Goal: Task Accomplishment & Management: Use online tool/utility

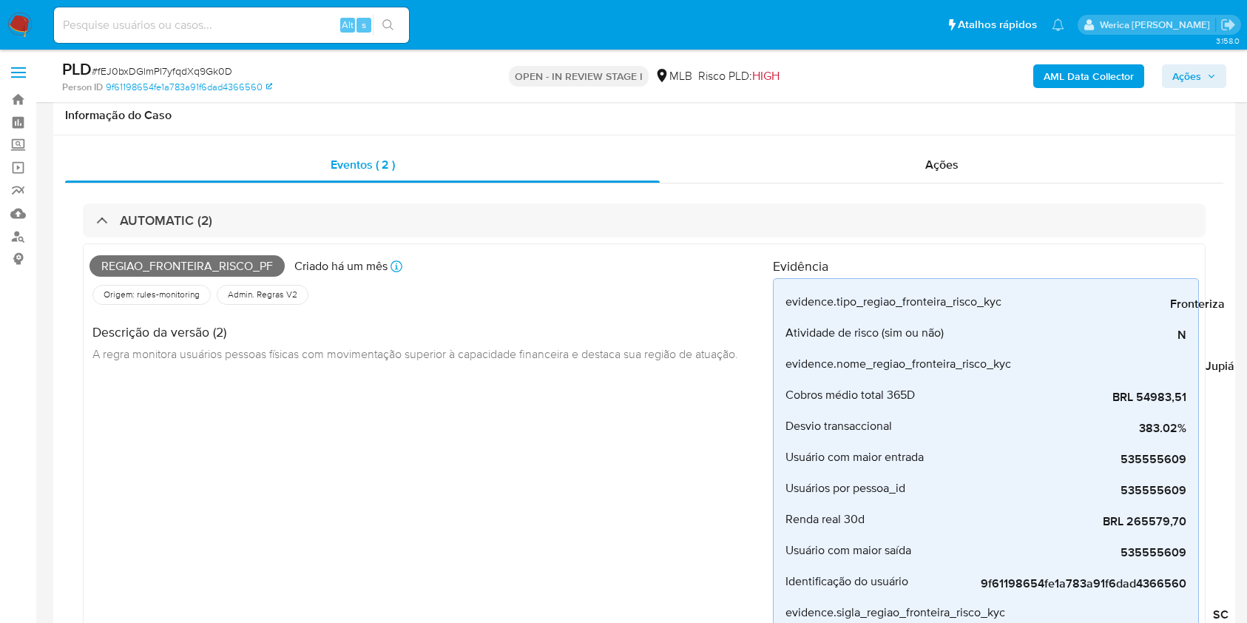
select select "10"
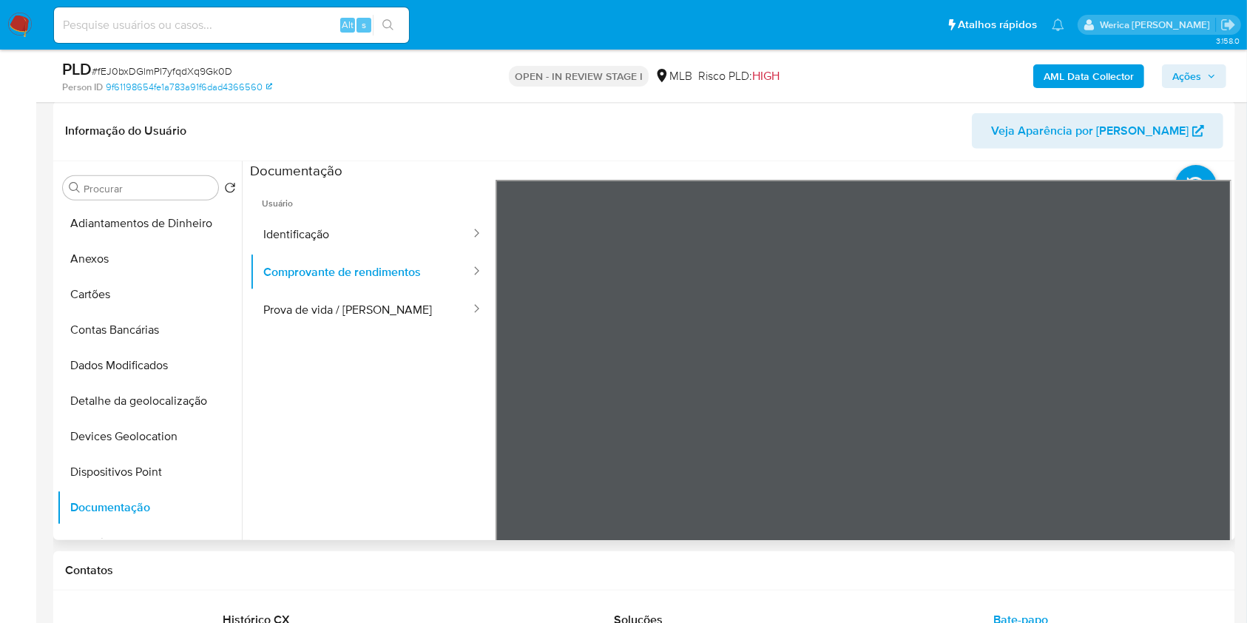
scroll to position [400, 0]
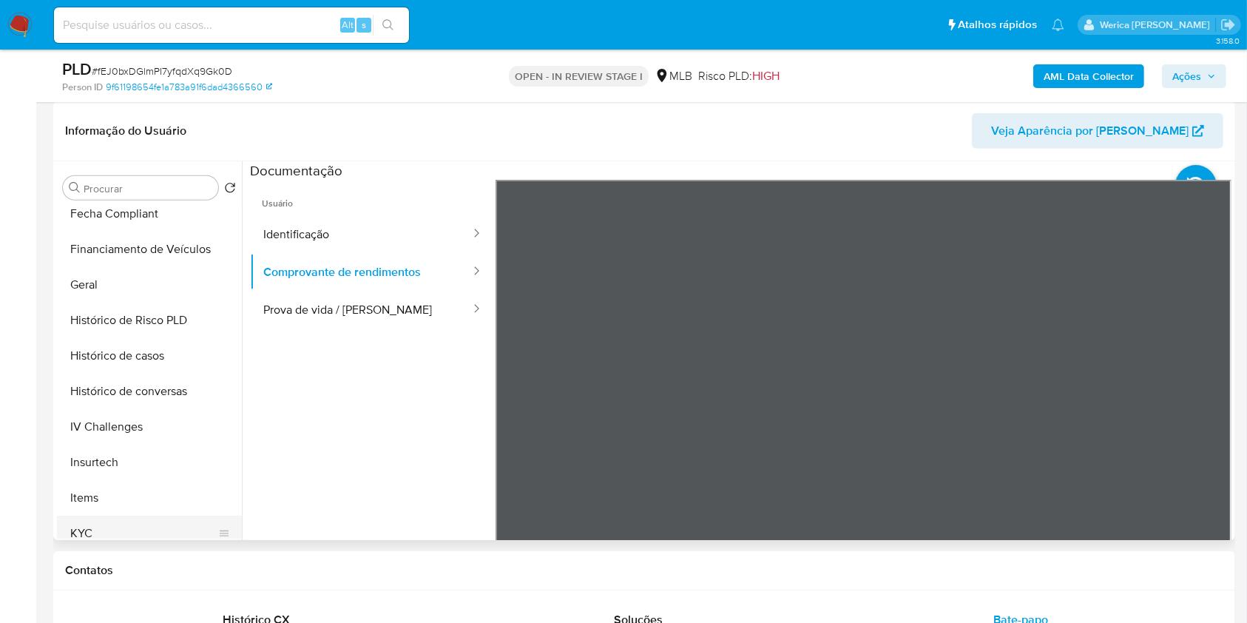
drag, startPoint x: 126, startPoint y: 528, endPoint x: 133, endPoint y: 530, distance: 7.7
click at [129, 530] on button "KYC" at bounding box center [143, 532] width 173 height 35
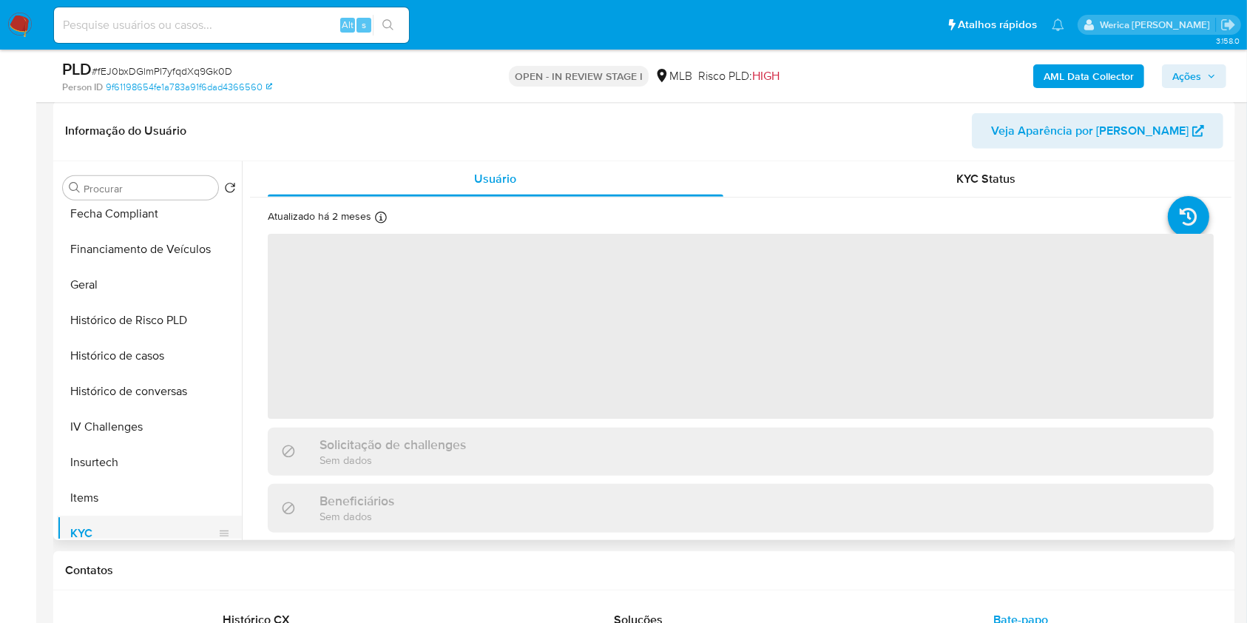
click at [134, 522] on button "KYC" at bounding box center [143, 532] width 173 height 35
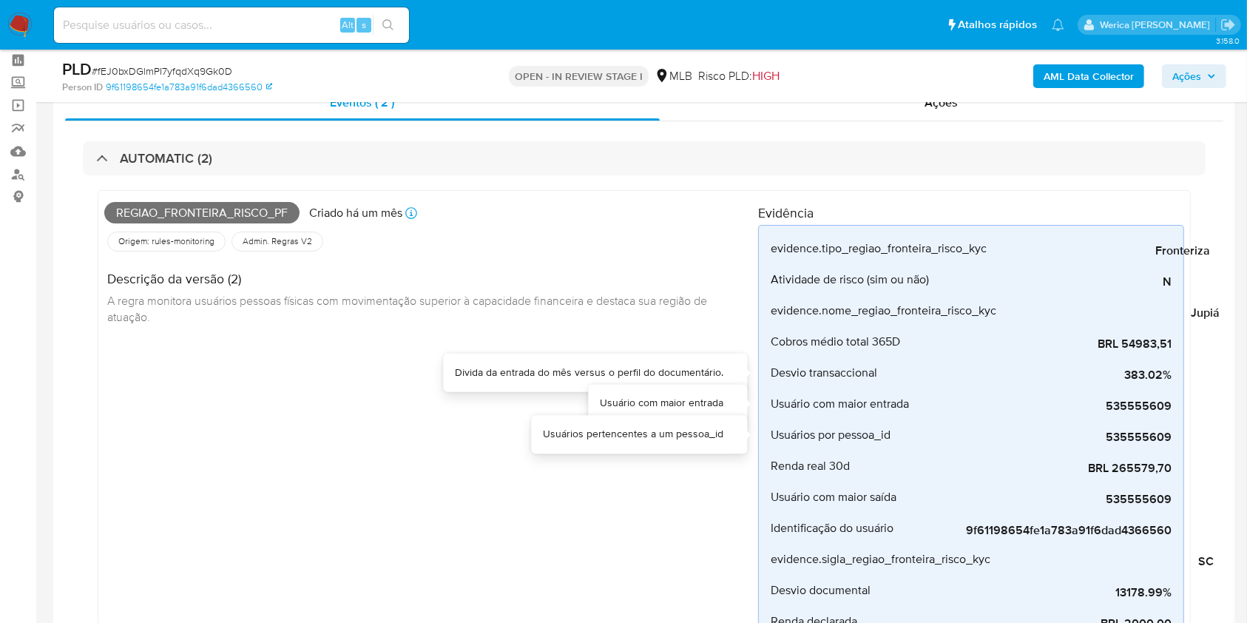
scroll to position [0, 0]
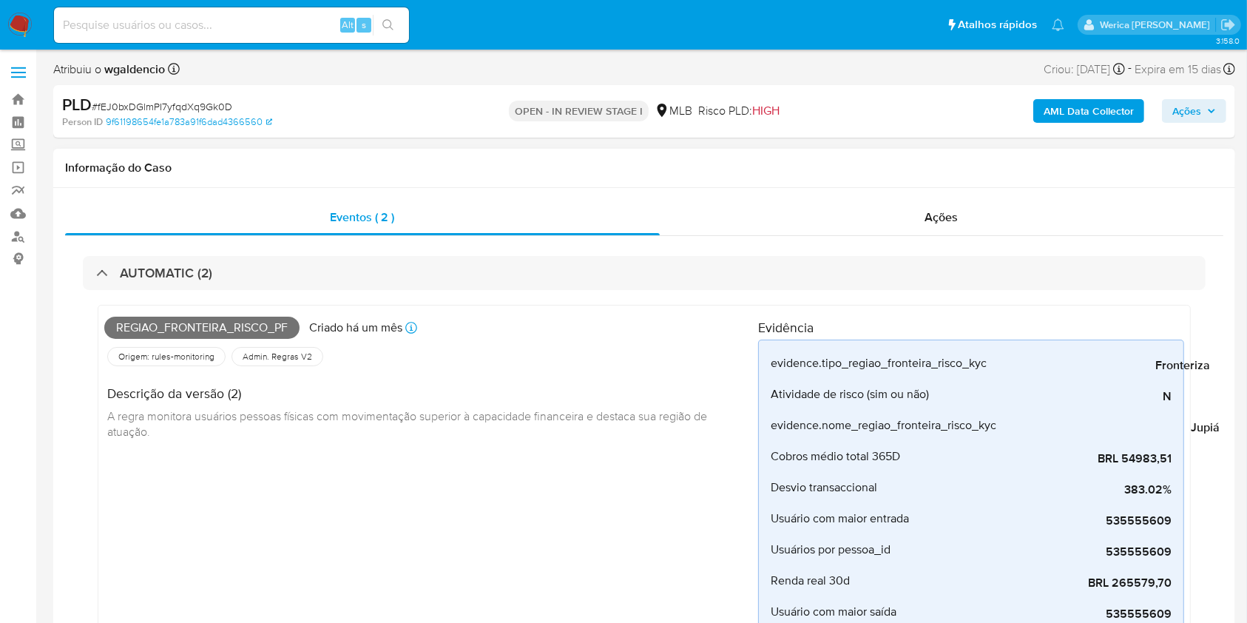
click at [917, 218] on div "Ações" at bounding box center [941, 217] width 563 height 35
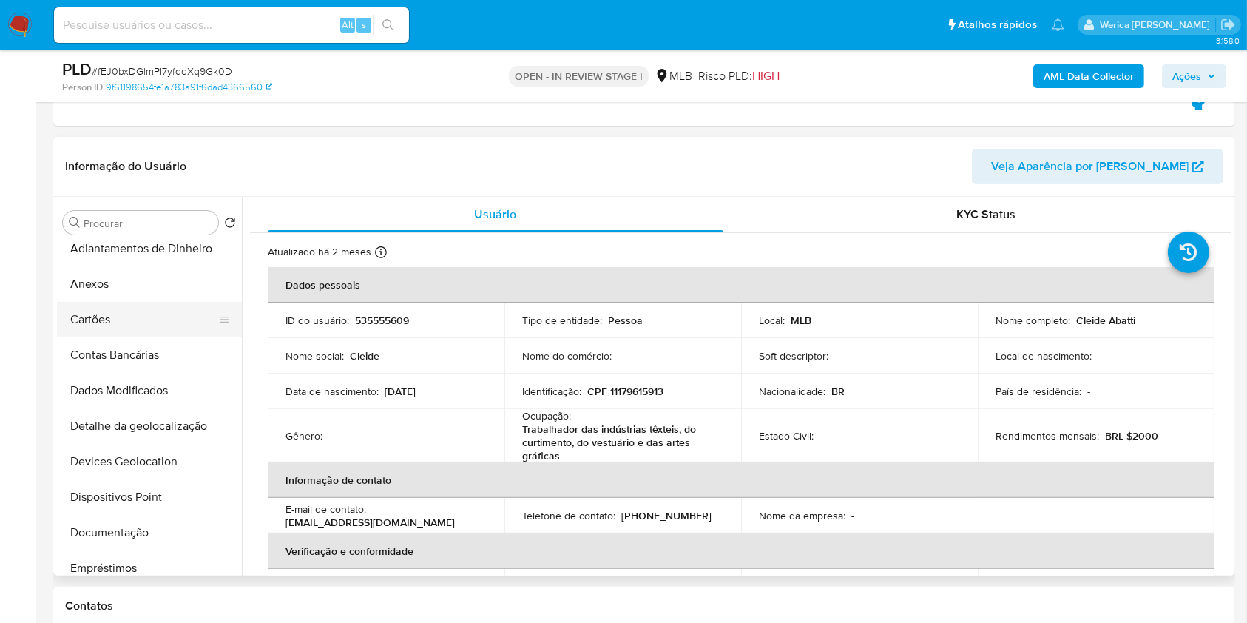
scroll to position [6, 0]
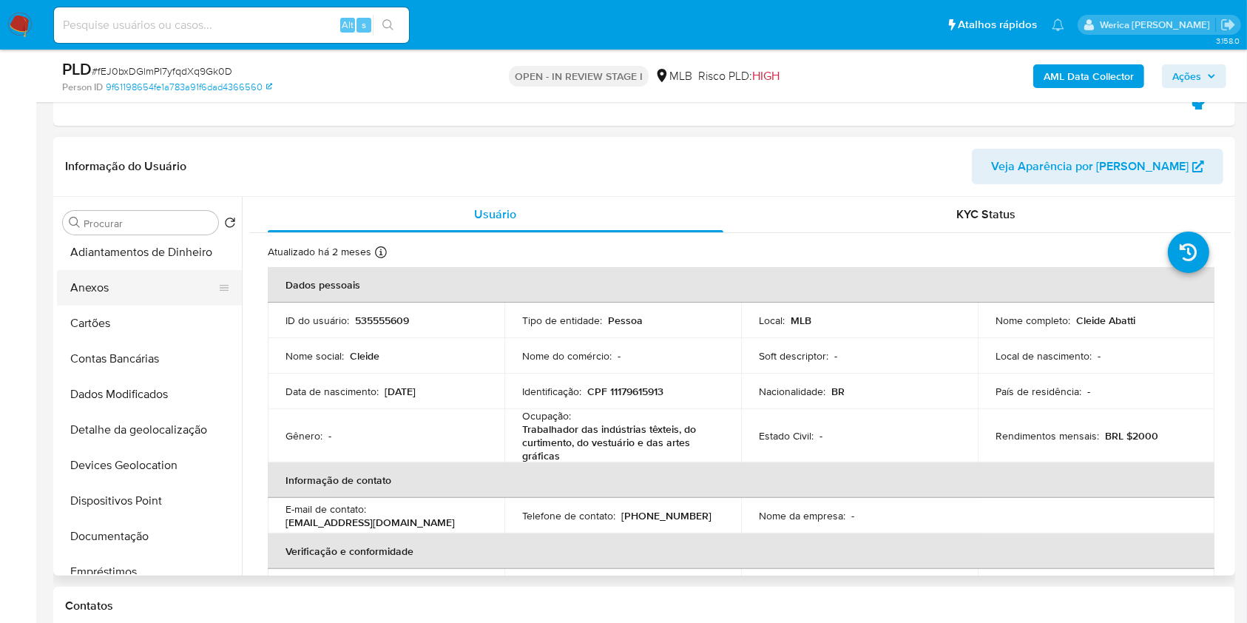
drag, startPoint x: 118, startPoint y: 293, endPoint x: 129, endPoint y: 291, distance: 10.5
click at [118, 293] on button "Anexos" at bounding box center [143, 287] width 173 height 35
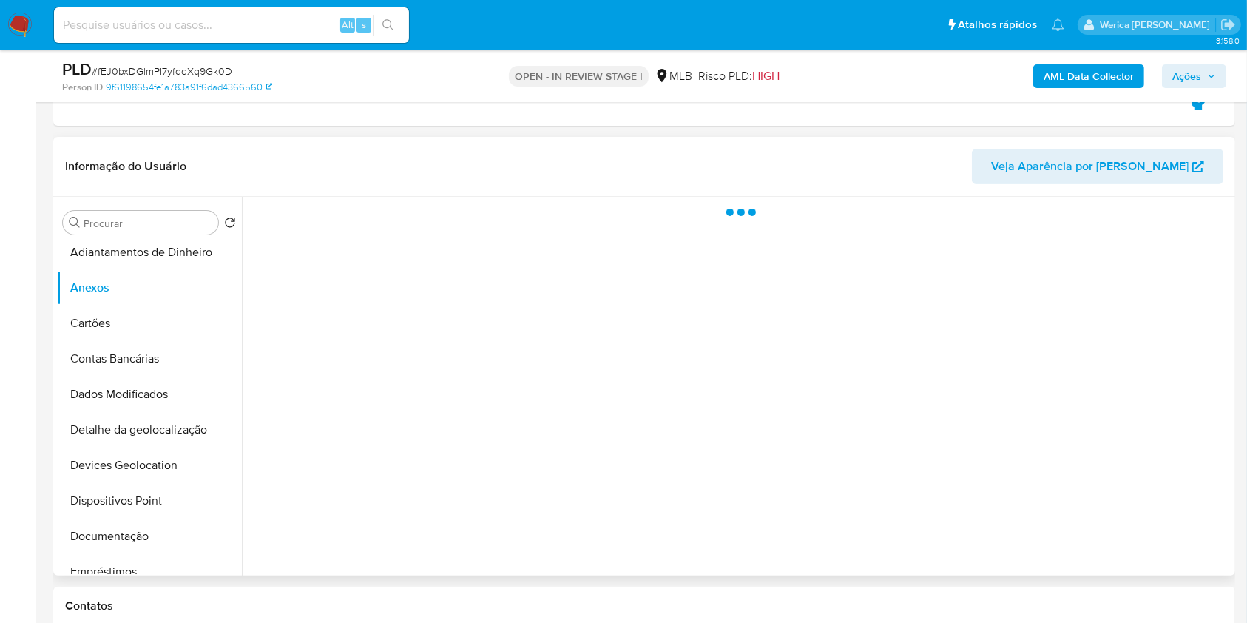
scroll to position [394, 0]
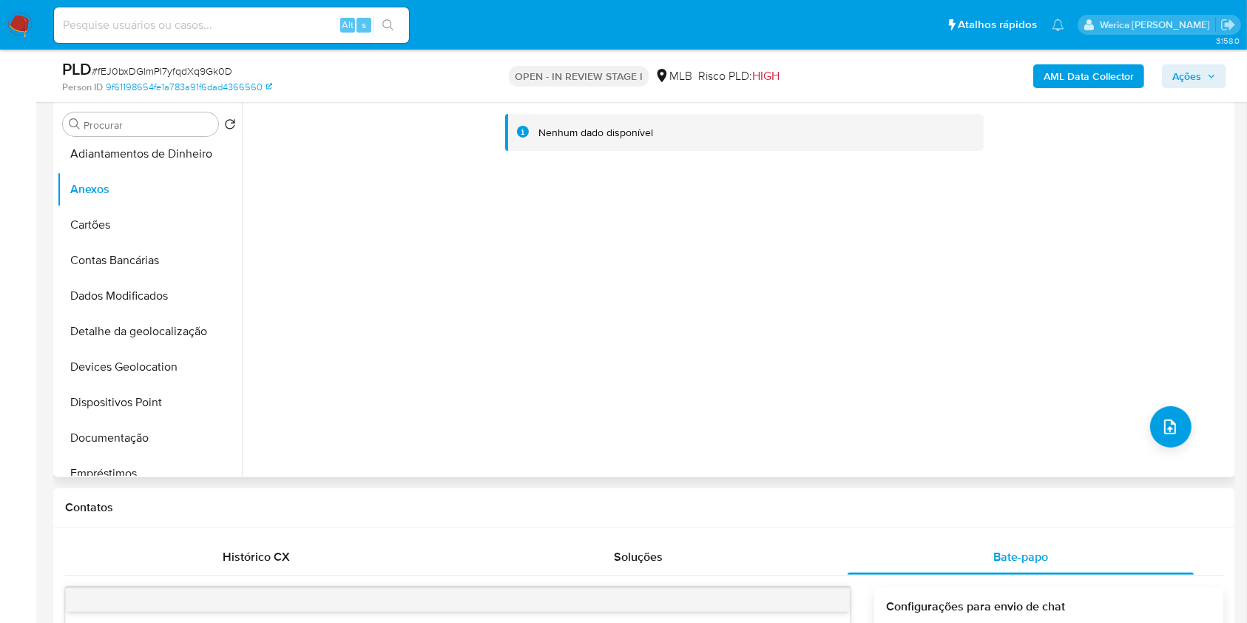
click at [1111, 284] on div "Nenhum dado disponível" at bounding box center [736, 287] width 989 height 379
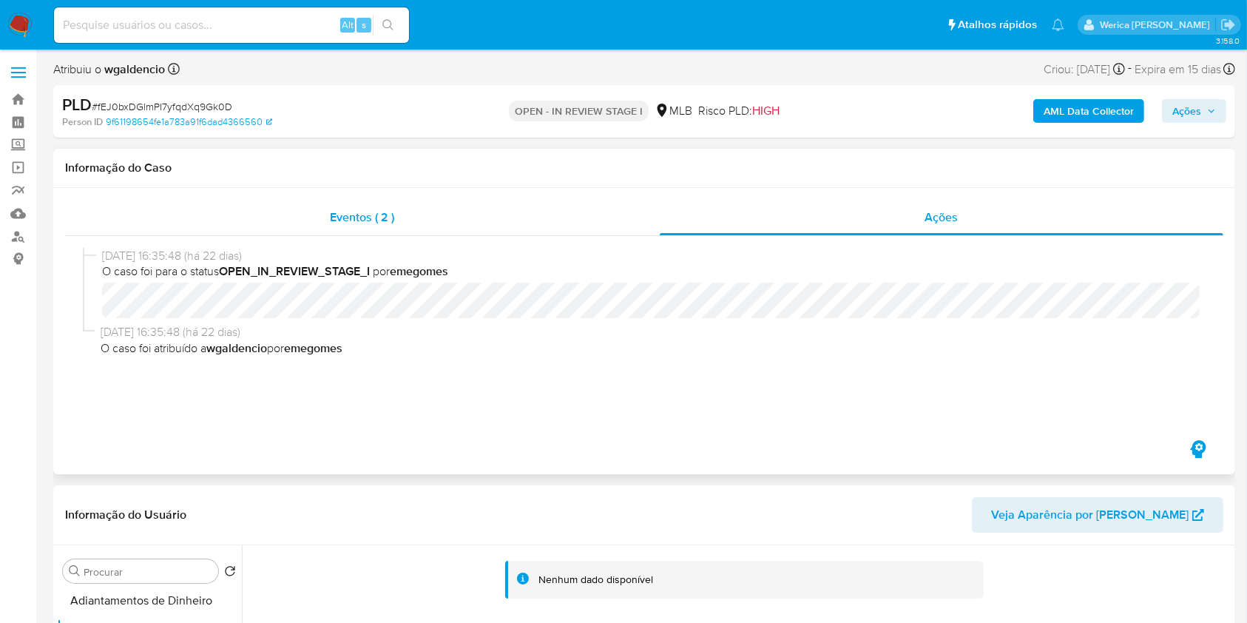
click at [473, 217] on div "Eventos ( 2 )" at bounding box center [362, 217] width 595 height 35
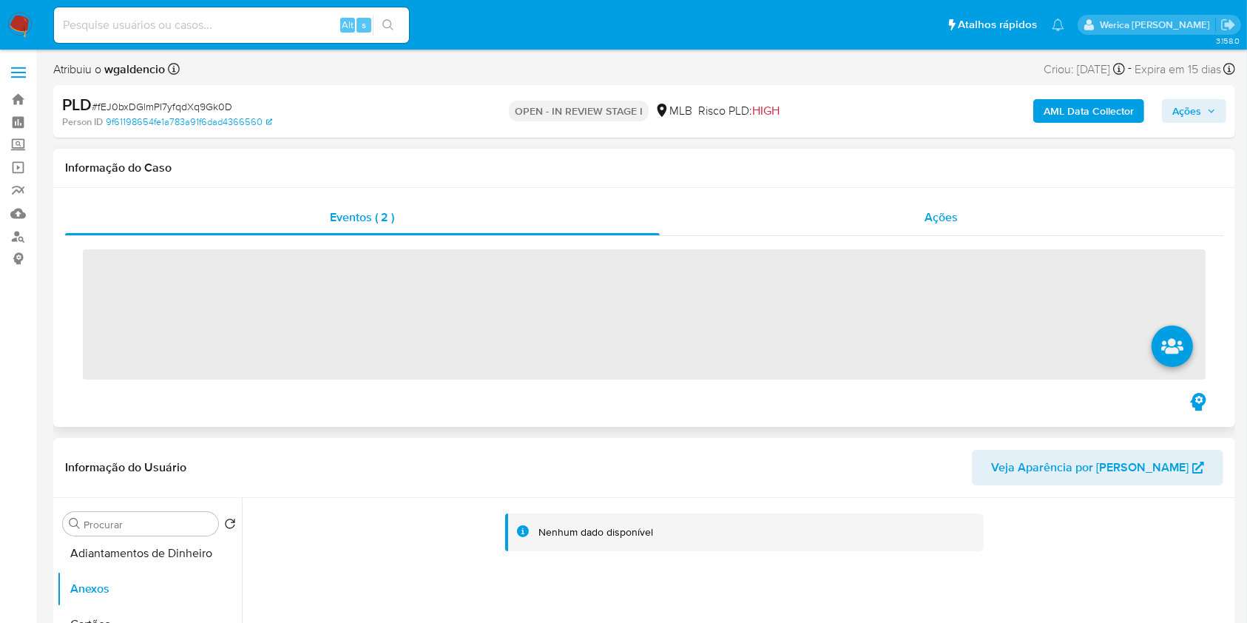
click at [878, 233] on div "Ações" at bounding box center [941, 217] width 563 height 35
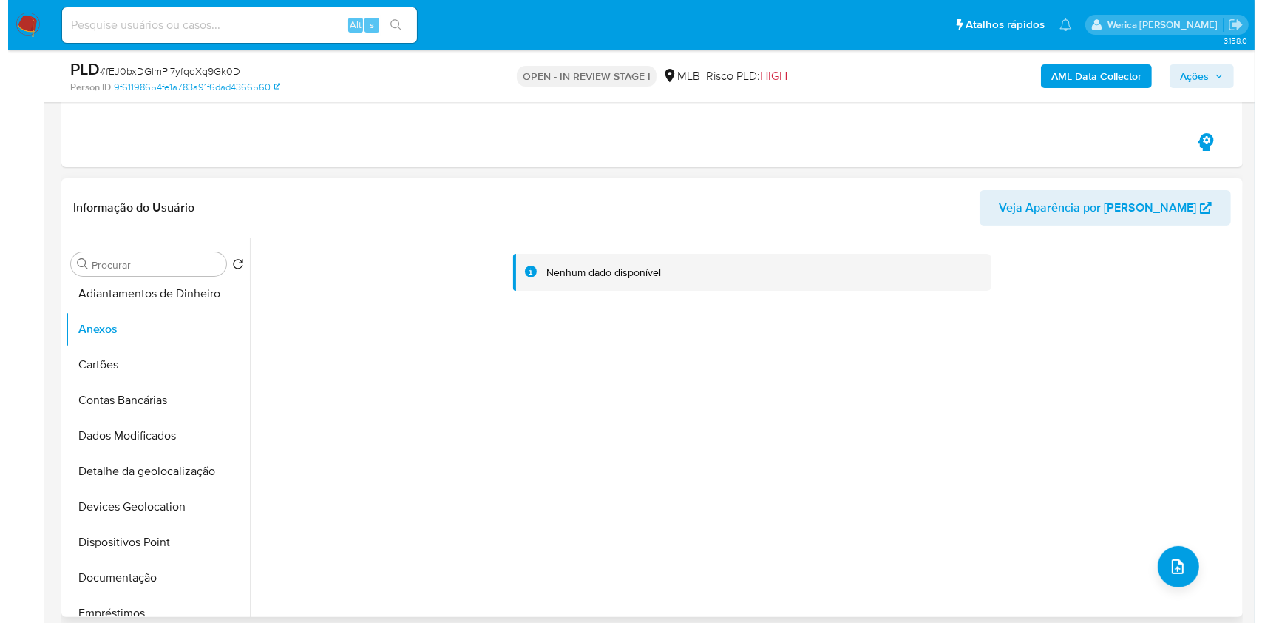
scroll to position [296, 0]
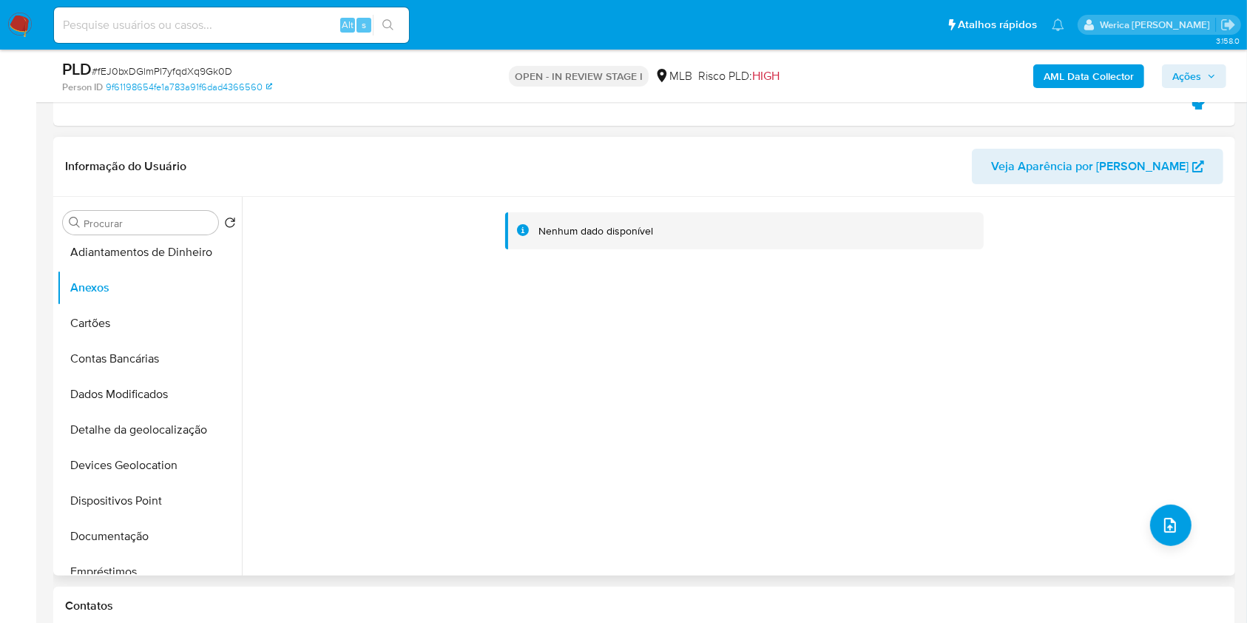
click at [1213, 513] on div "Nenhum dado disponível" at bounding box center [736, 386] width 989 height 379
click at [1182, 529] on button "upload-file" at bounding box center [1170, 524] width 41 height 41
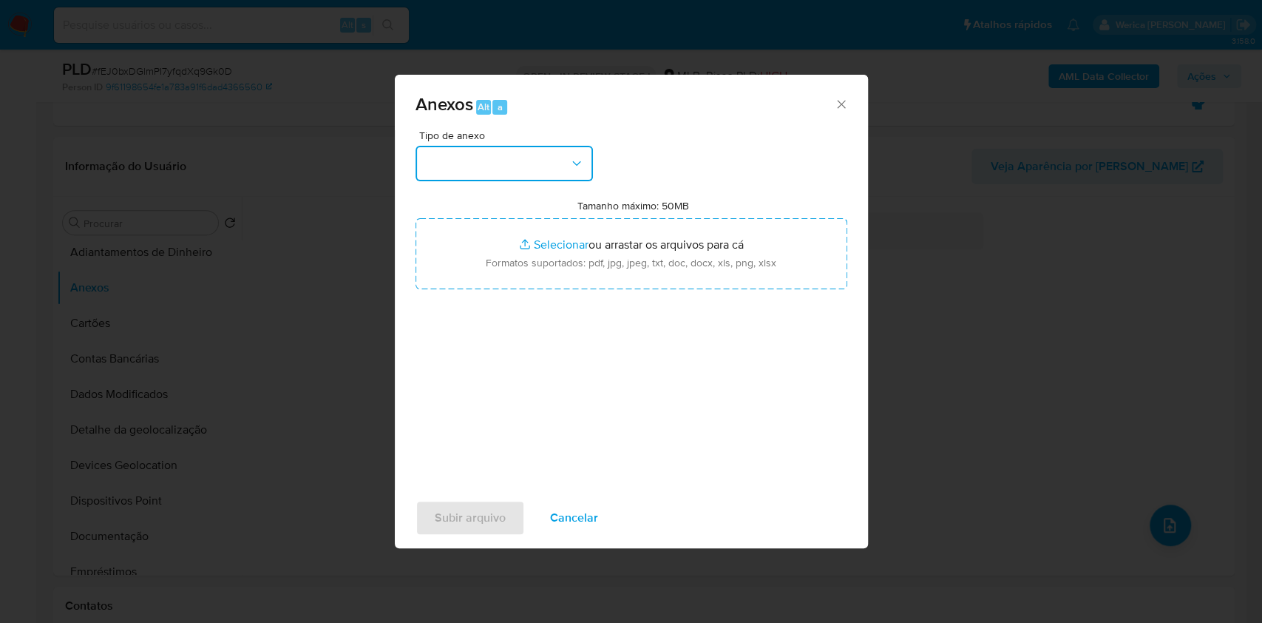
drag, startPoint x: 537, startPoint y: 166, endPoint x: 535, endPoint y: 175, distance: 8.4
click at [537, 166] on button "button" at bounding box center [504, 163] width 177 height 35
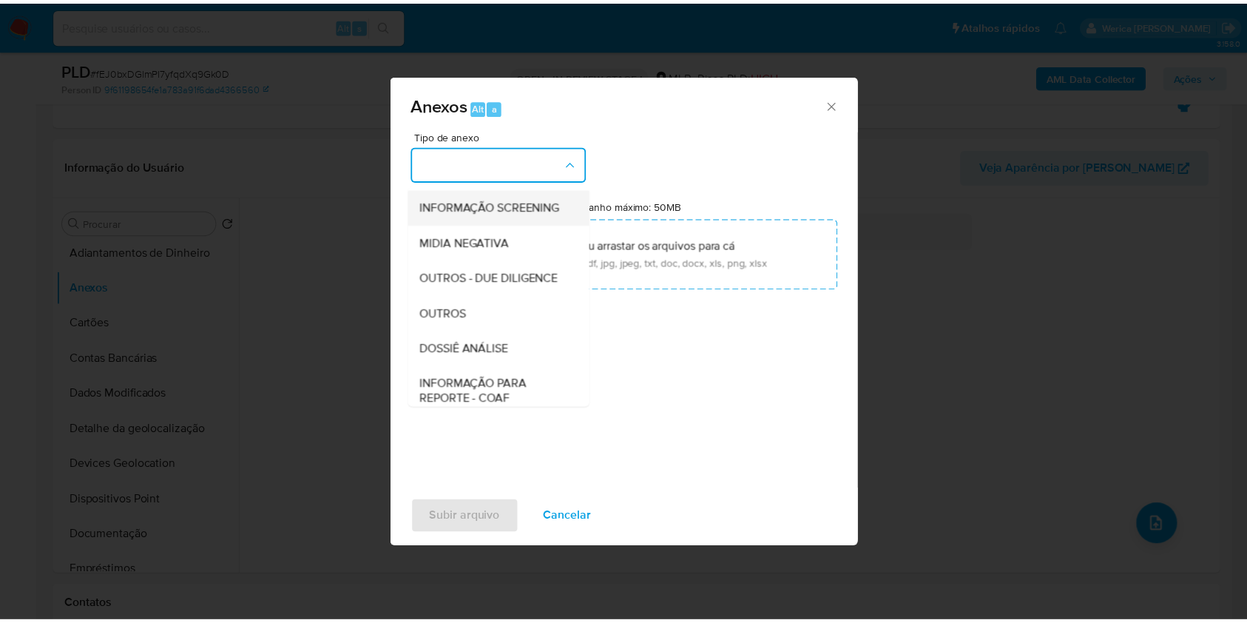
scroll to position [197, 0]
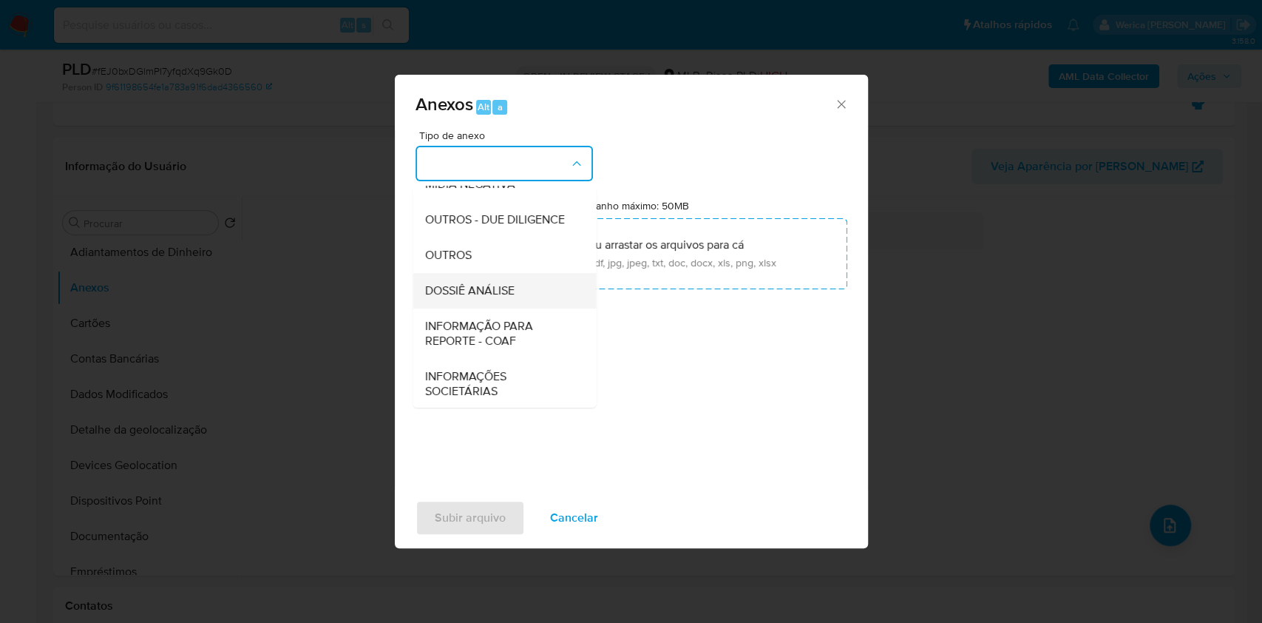
click at [516, 308] on div "DOSSIÊ ANÁLISE" at bounding box center [499, 290] width 151 height 35
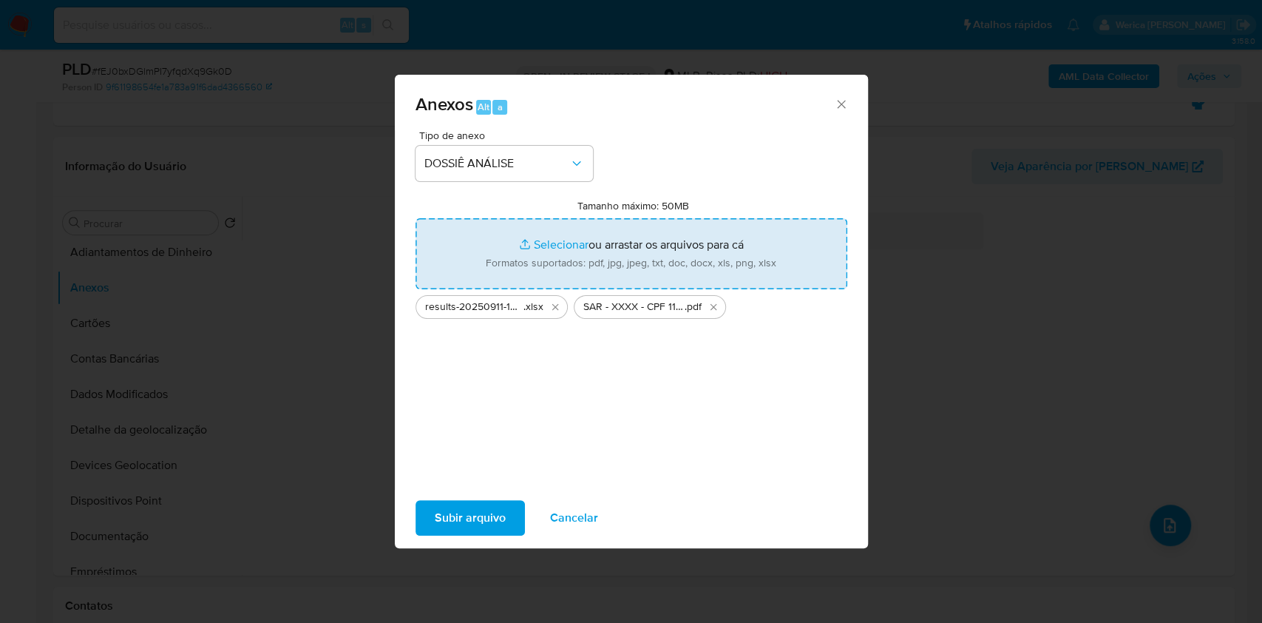
type input "C:\fakepath\Mulan 535555609_2025_09_11_09_08_07.xlsx"
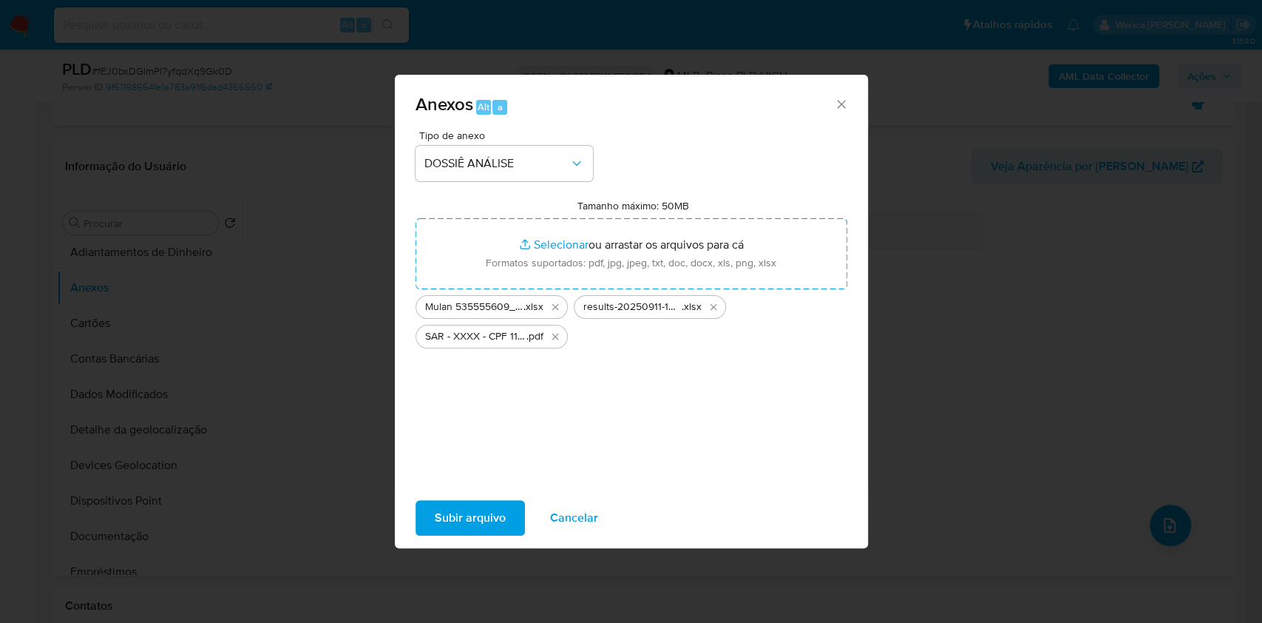
click at [483, 524] on span "Subir arquivo" at bounding box center [470, 517] width 71 height 33
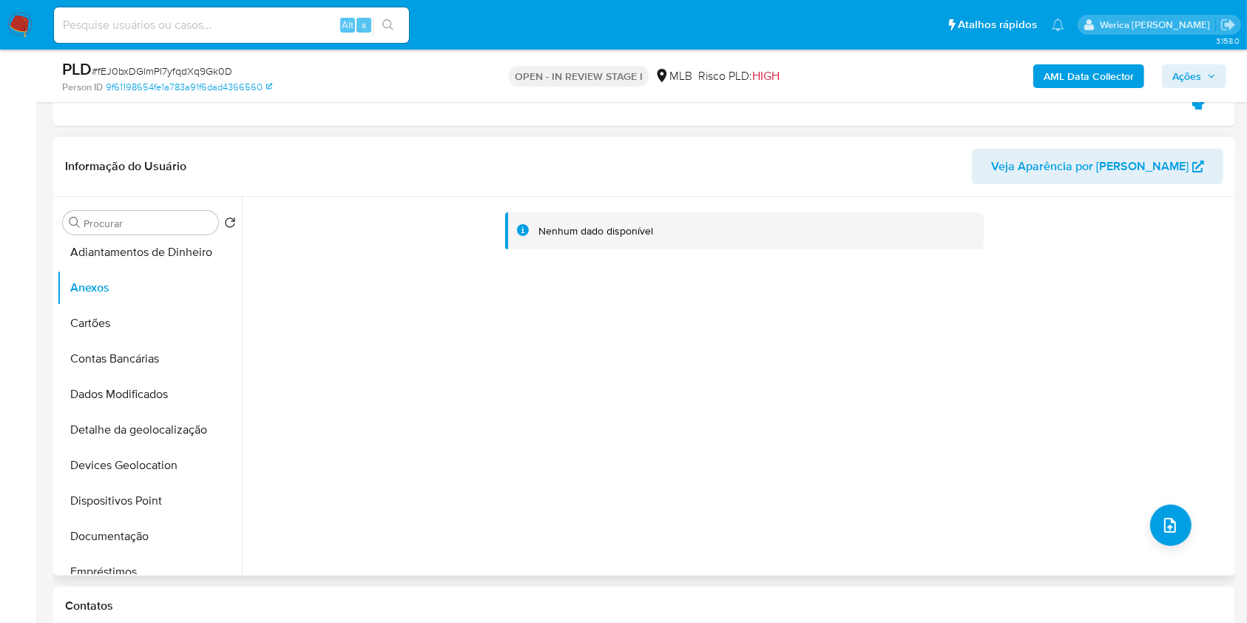
click at [1125, 325] on div "Nenhum dado disponível" at bounding box center [736, 386] width 989 height 379
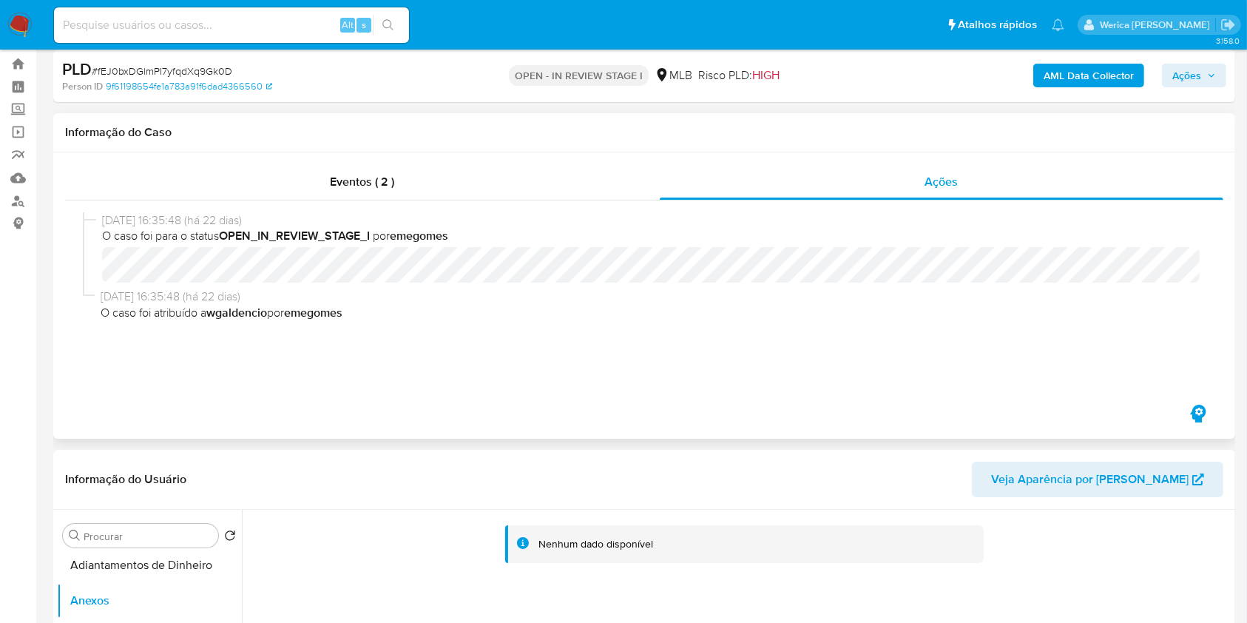
scroll to position [0, 0]
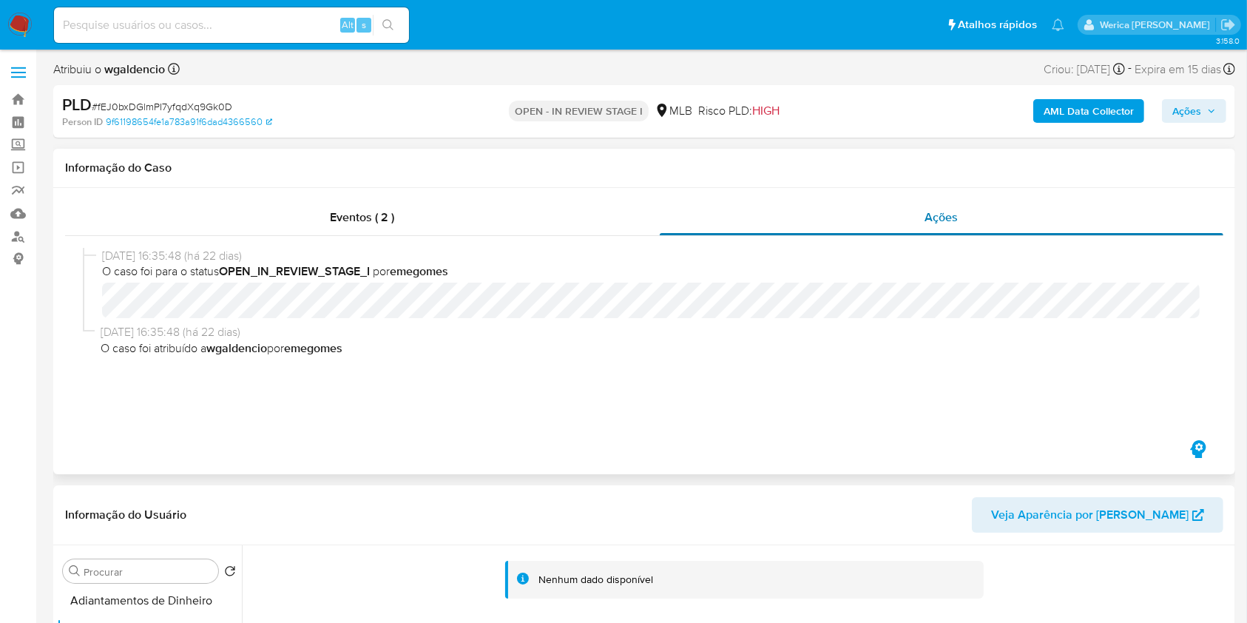
click at [928, 234] on div "Ações" at bounding box center [941, 217] width 563 height 35
drag, startPoint x: 633, startPoint y: 209, endPoint x: 675, endPoint y: 209, distance: 42.1
click at [632, 209] on div "Eventos ( 2 )" at bounding box center [362, 217] width 595 height 35
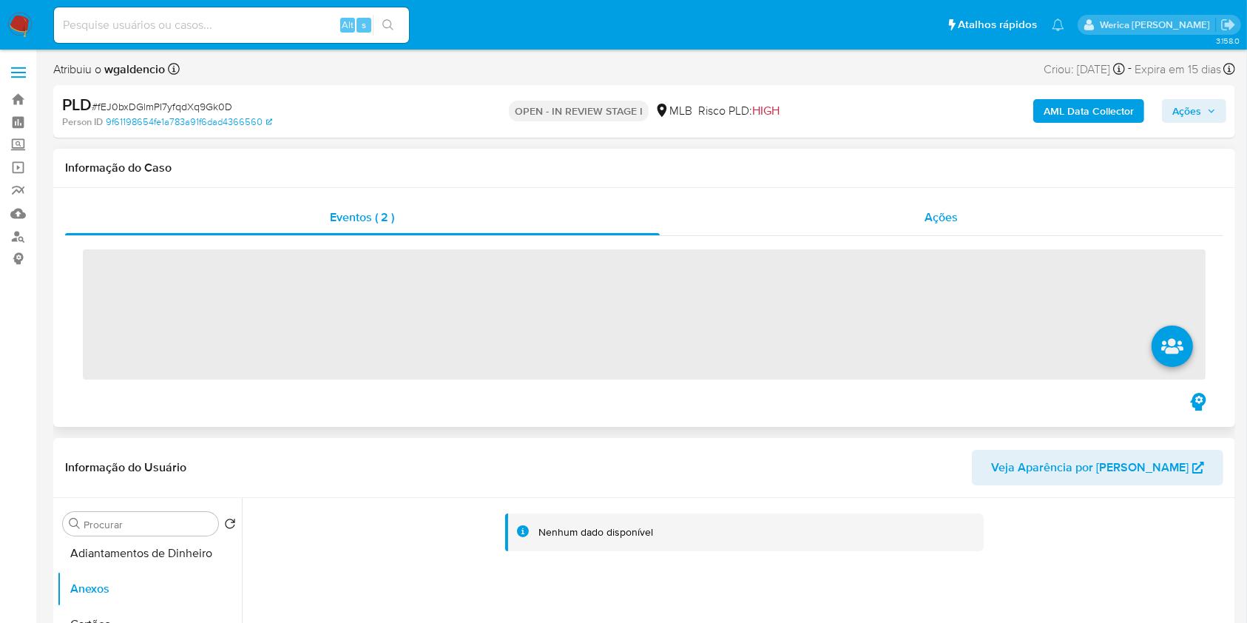
click at [911, 226] on div "Ações" at bounding box center [941, 217] width 563 height 35
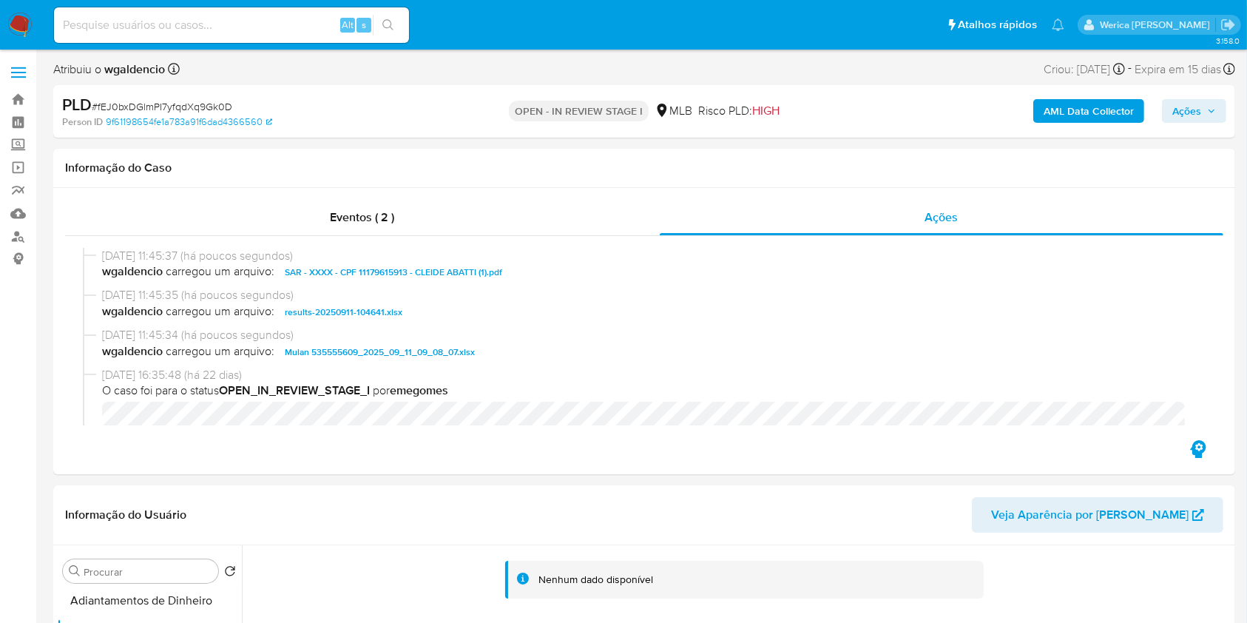
click at [1180, 113] on span "Ações" at bounding box center [1186, 111] width 29 height 24
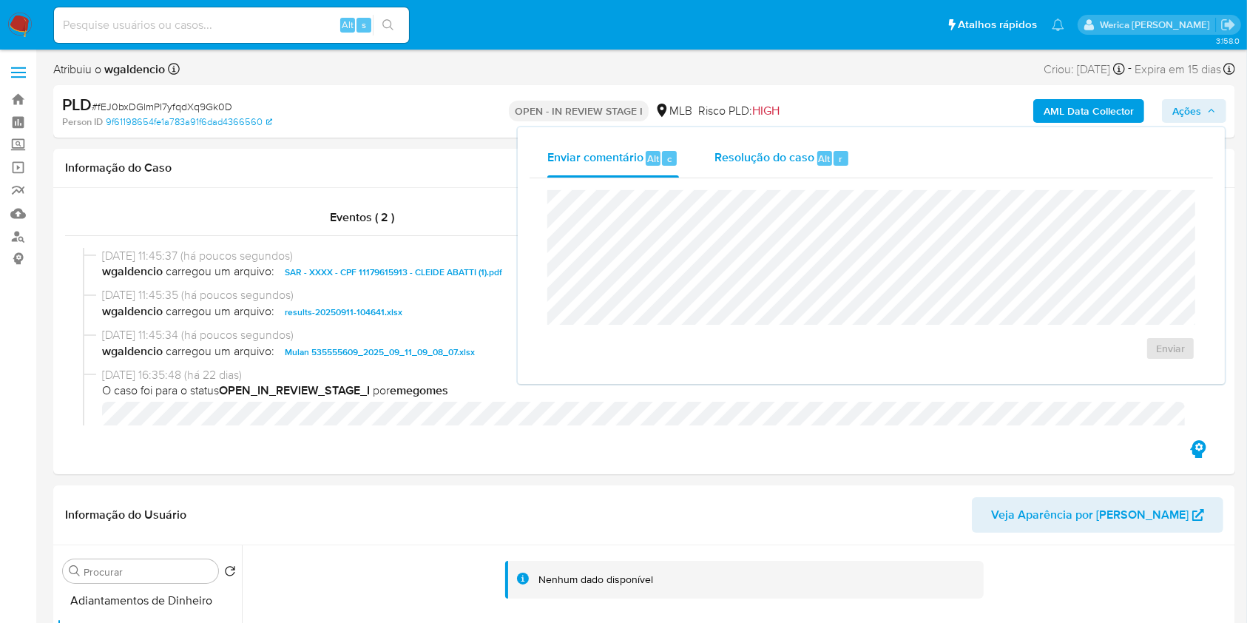
click at [762, 145] on div "Resolução do caso Alt r" at bounding box center [781, 158] width 135 height 38
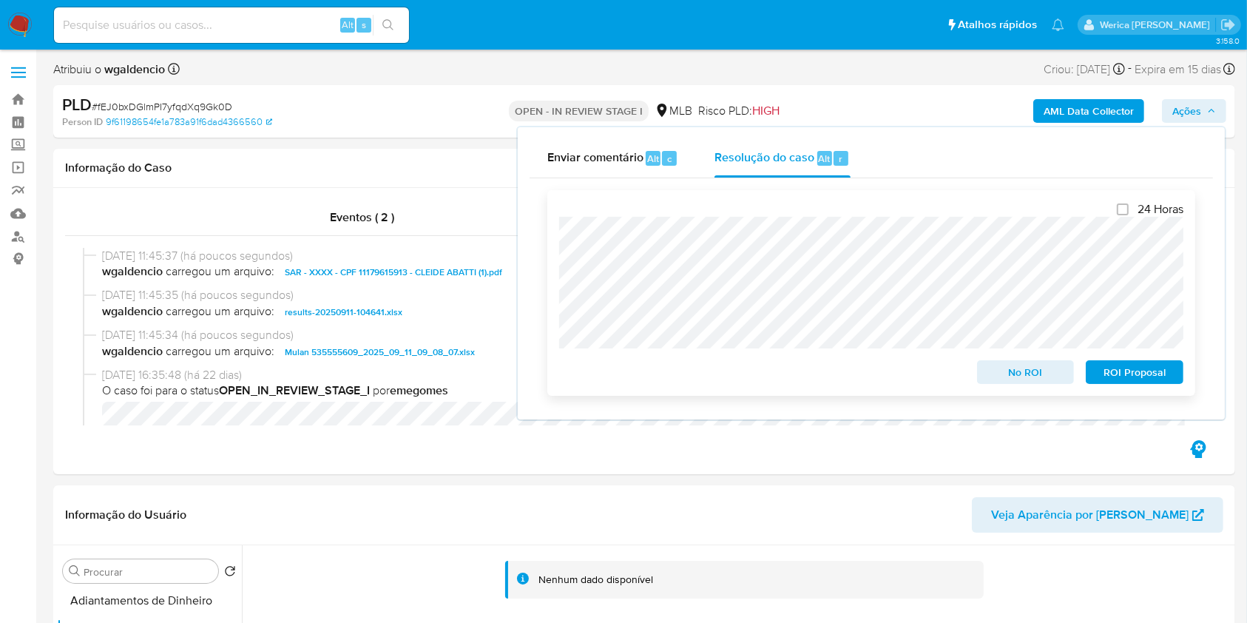
click at [1154, 370] on span "ROI Proposal" at bounding box center [1134, 372] width 77 height 21
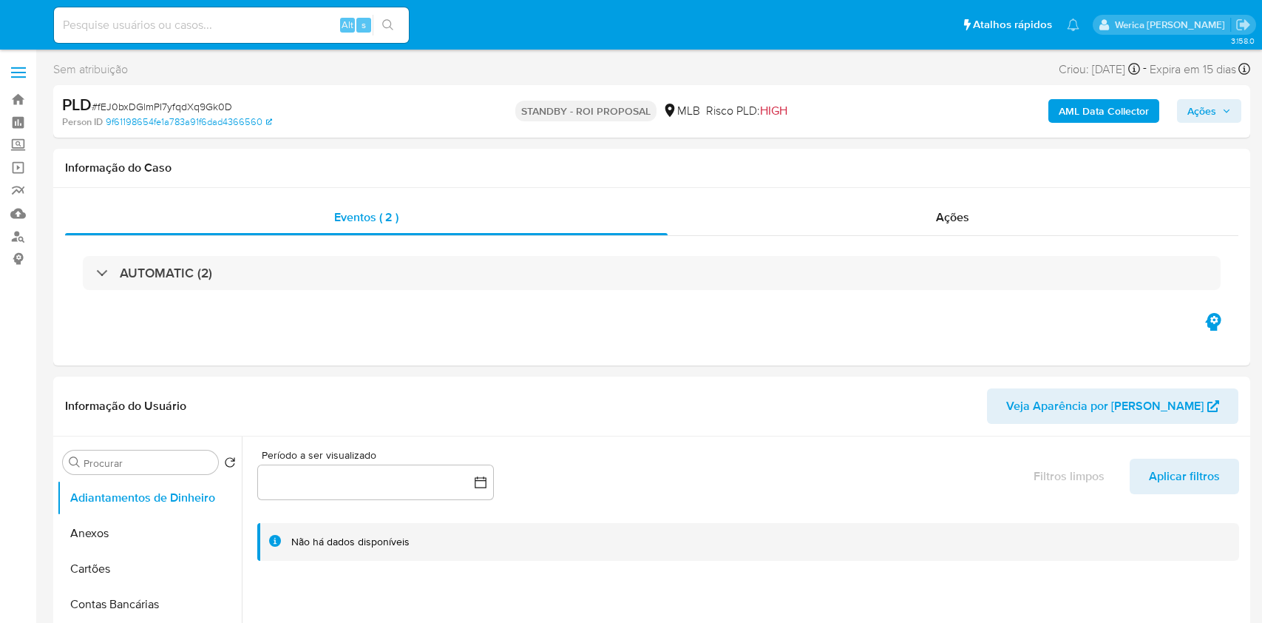
select select "10"
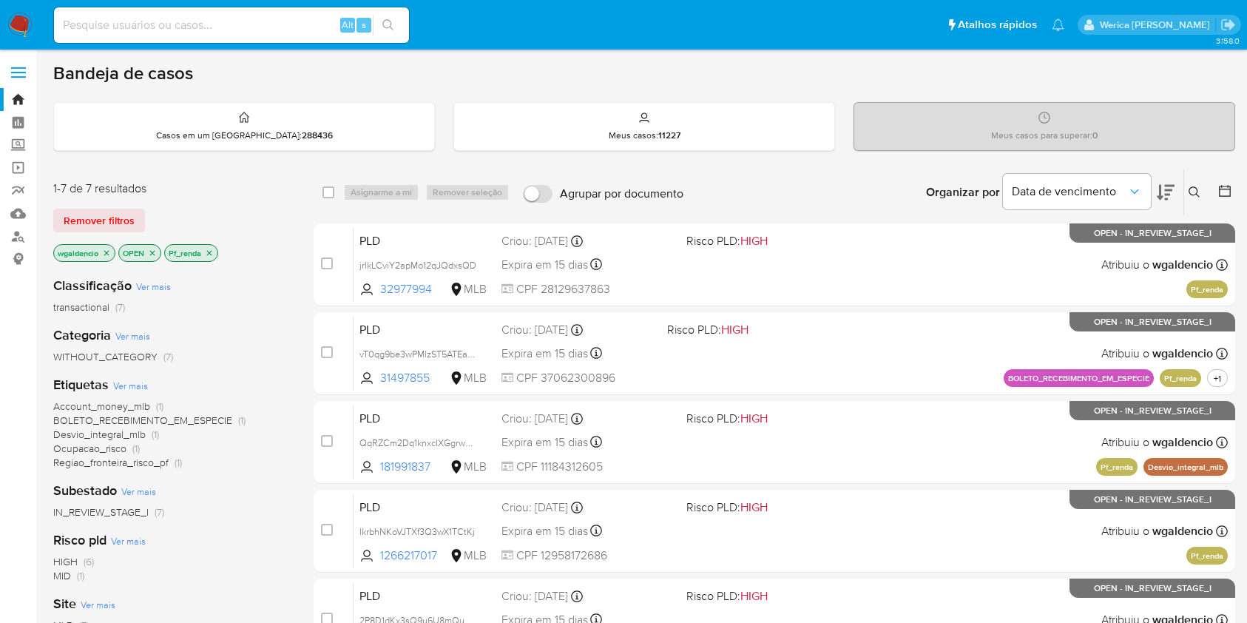
scroll to position [232, 0]
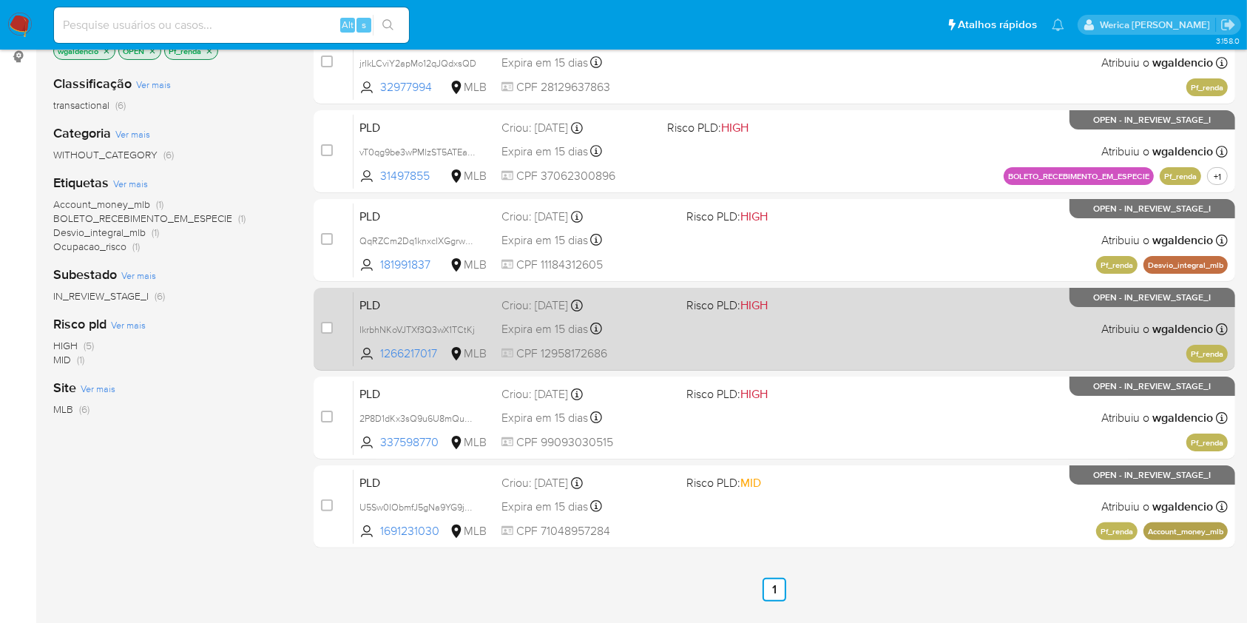
scroll to position [178, 0]
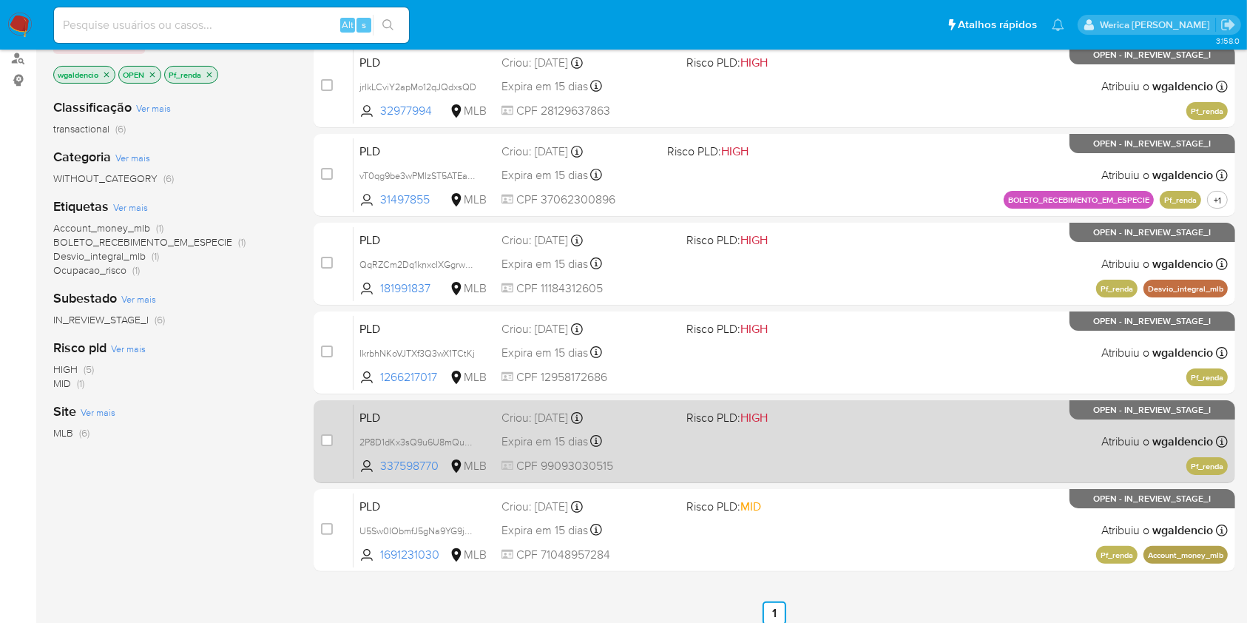
click at [837, 435] on div "PLD 2P8D1dKx3sQ9u6U8mQuB7VhM 337598770 MLB Risco PLD: HIGH Criou: 12/08/2025 Cr…" at bounding box center [790, 441] width 874 height 75
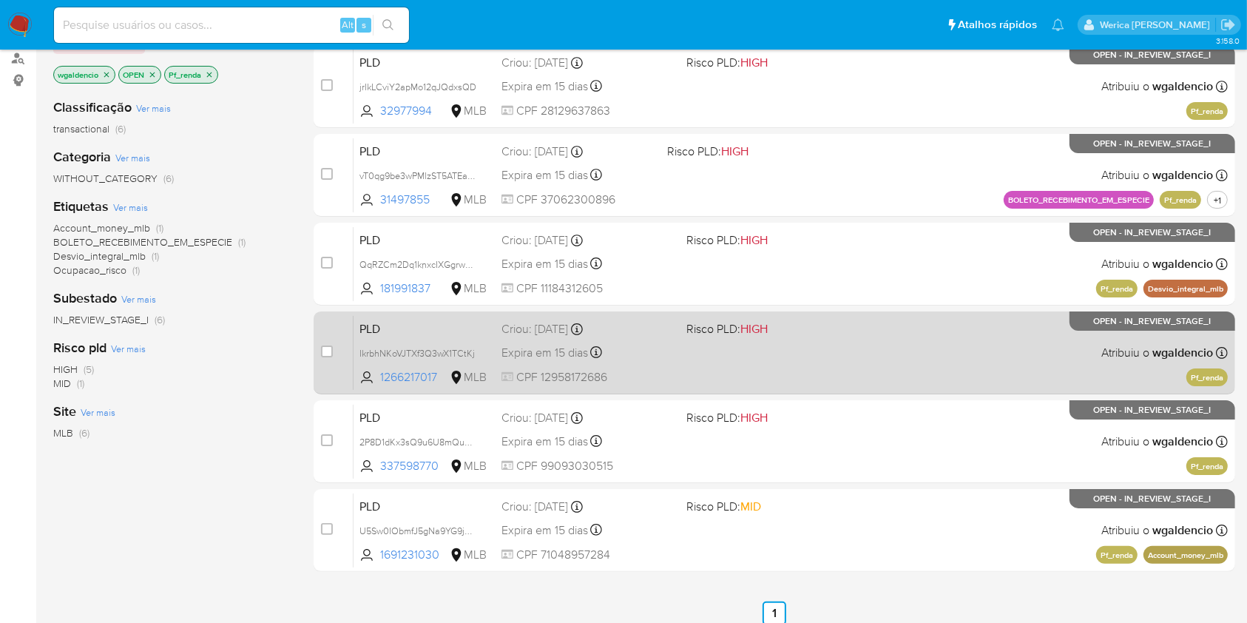
click at [931, 340] on div "PLD IkrbhNKoVJTXf3Q3wX1TCtKj 1266217017 MLB Risco PLD: HIGH Criou: 12/08/2025 C…" at bounding box center [790, 352] width 874 height 75
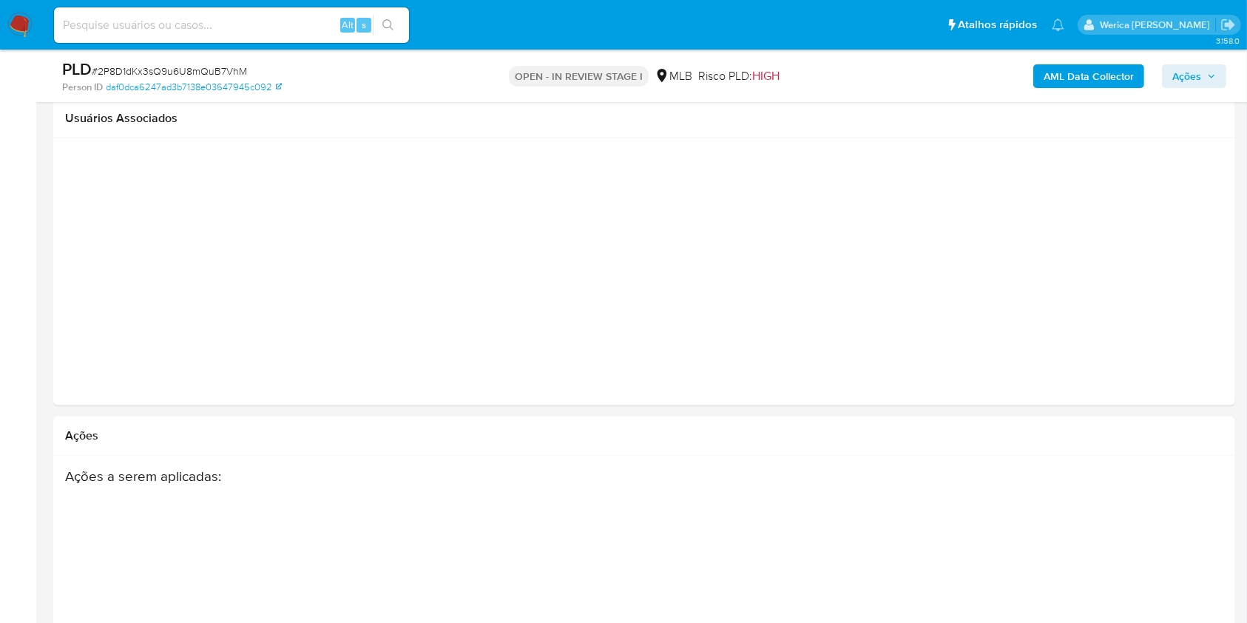
select select "10"
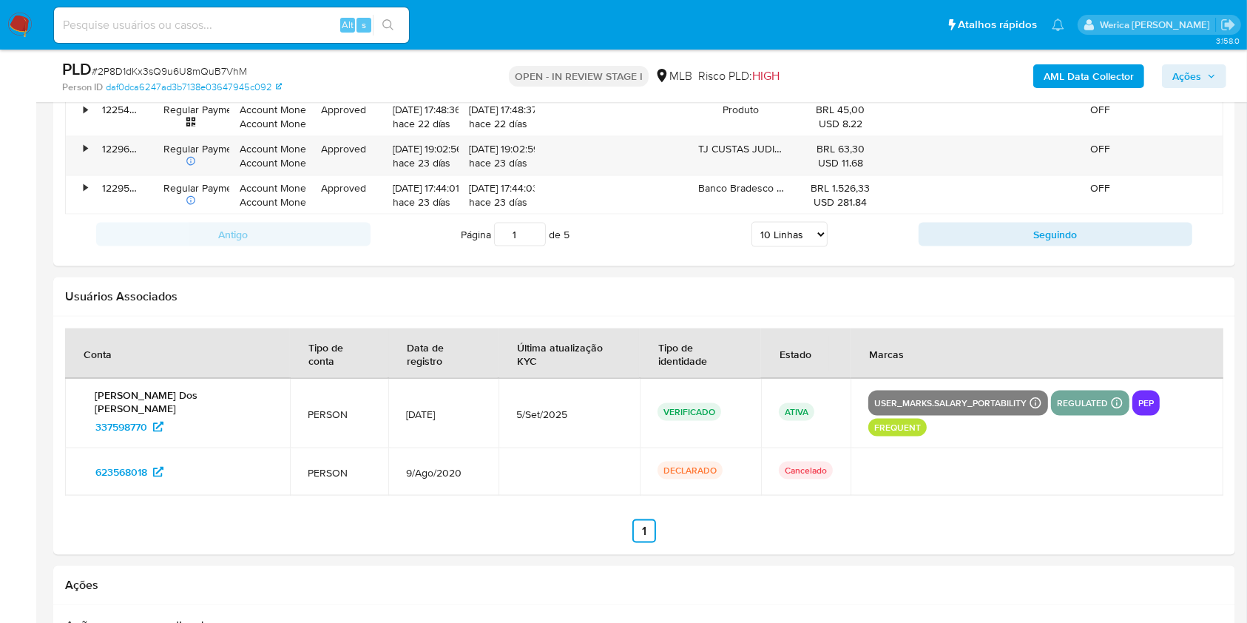
scroll to position [2019, 0]
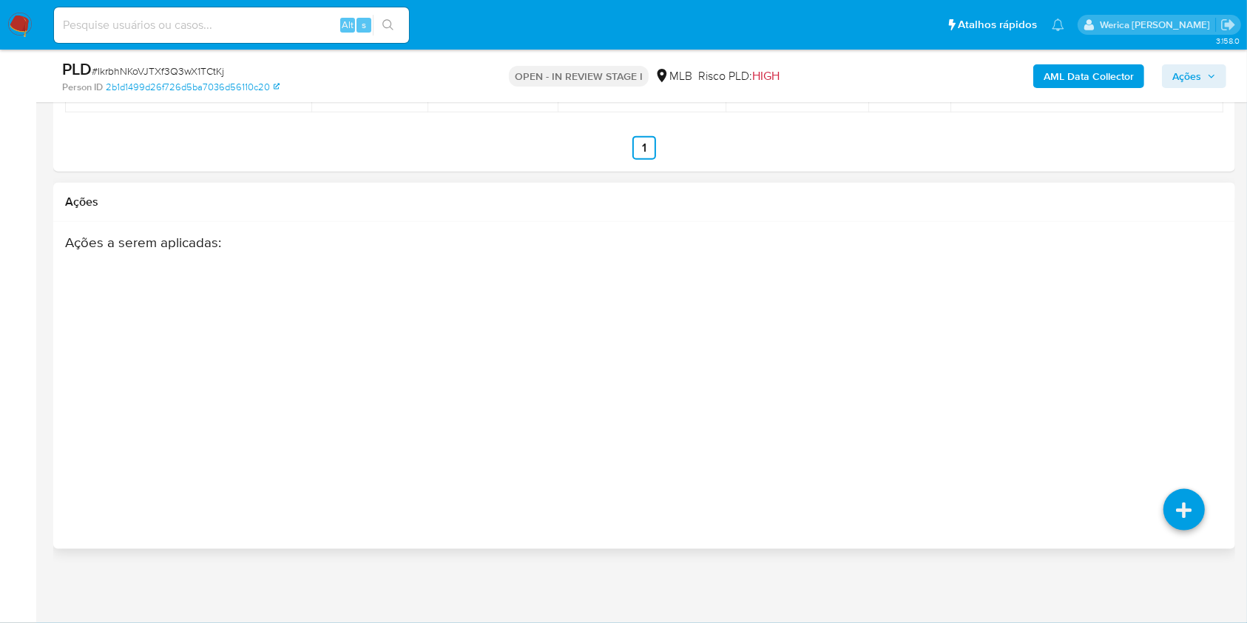
select select "10"
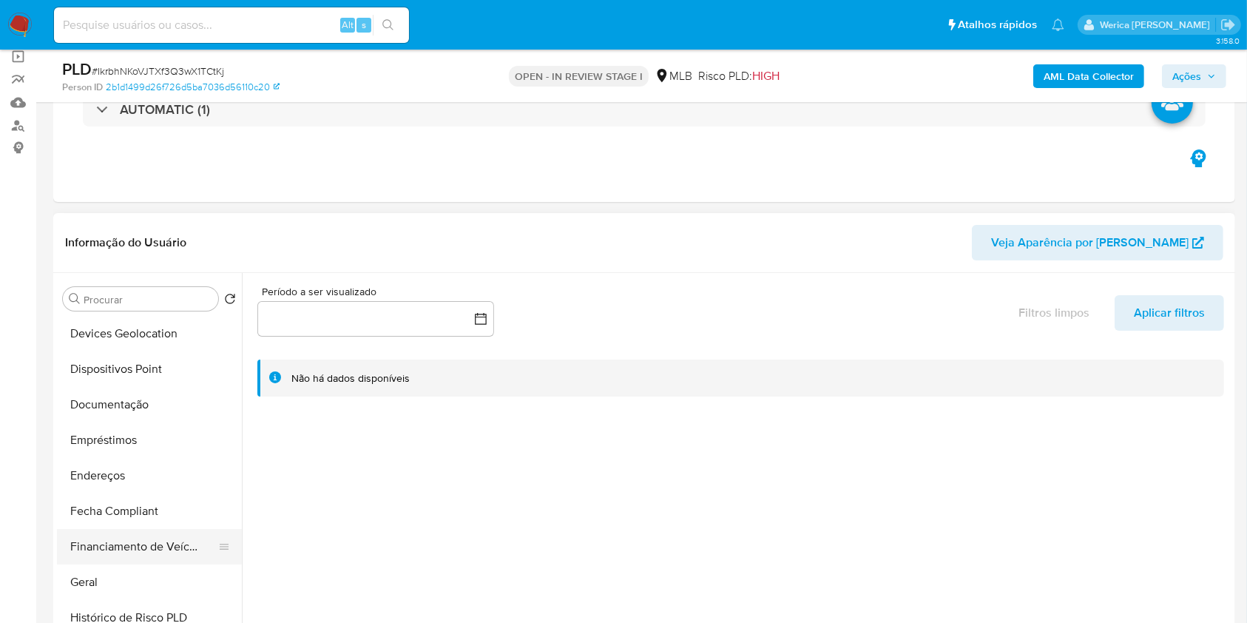
scroll to position [296, 0]
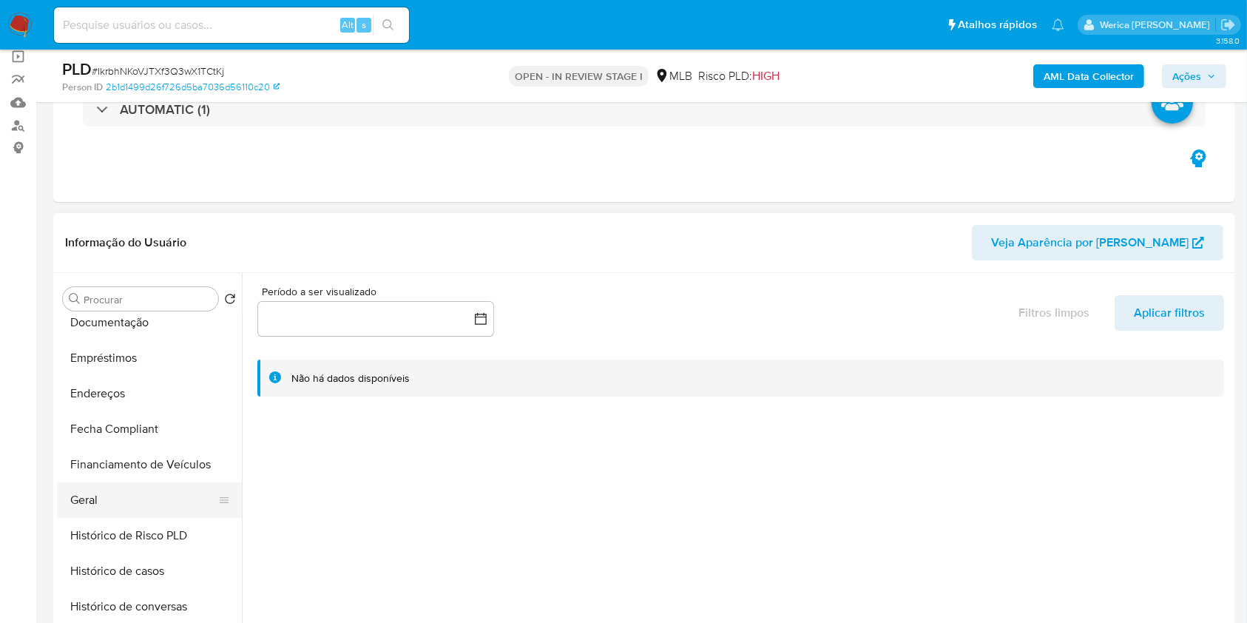
drag, startPoint x: 152, startPoint y: 526, endPoint x: 156, endPoint y: 514, distance: 12.4
click at [153, 521] on button "Histórico de Risco PLD" at bounding box center [149, 535] width 185 height 35
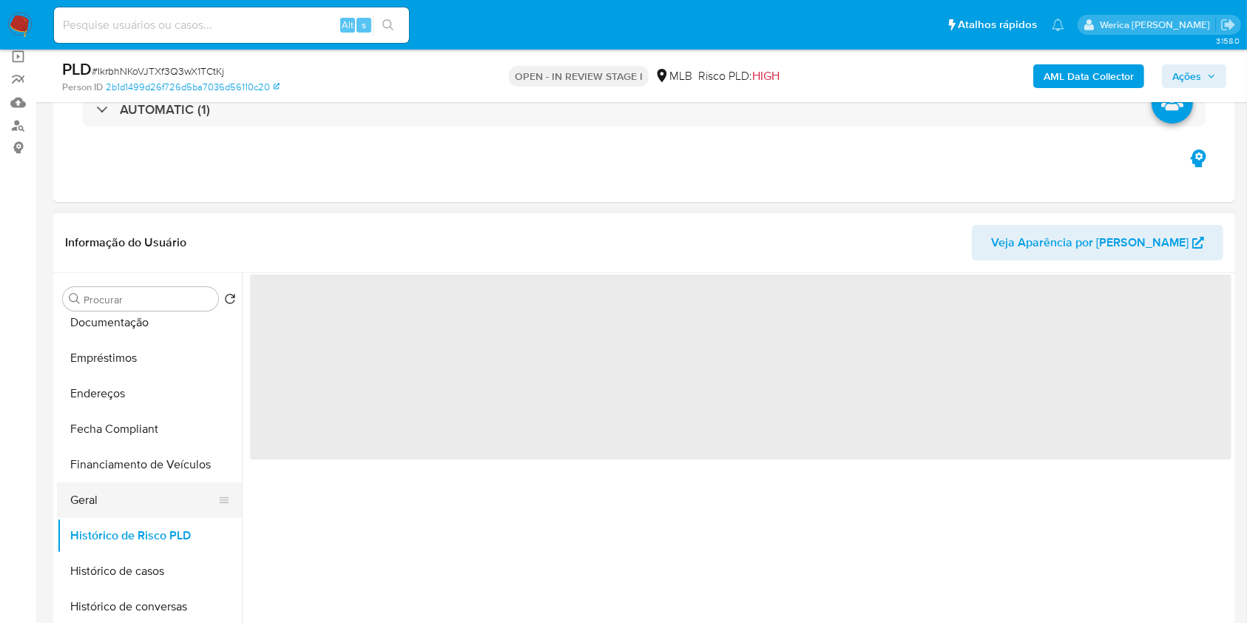
click at [146, 486] on button "Geral" at bounding box center [143, 499] width 173 height 35
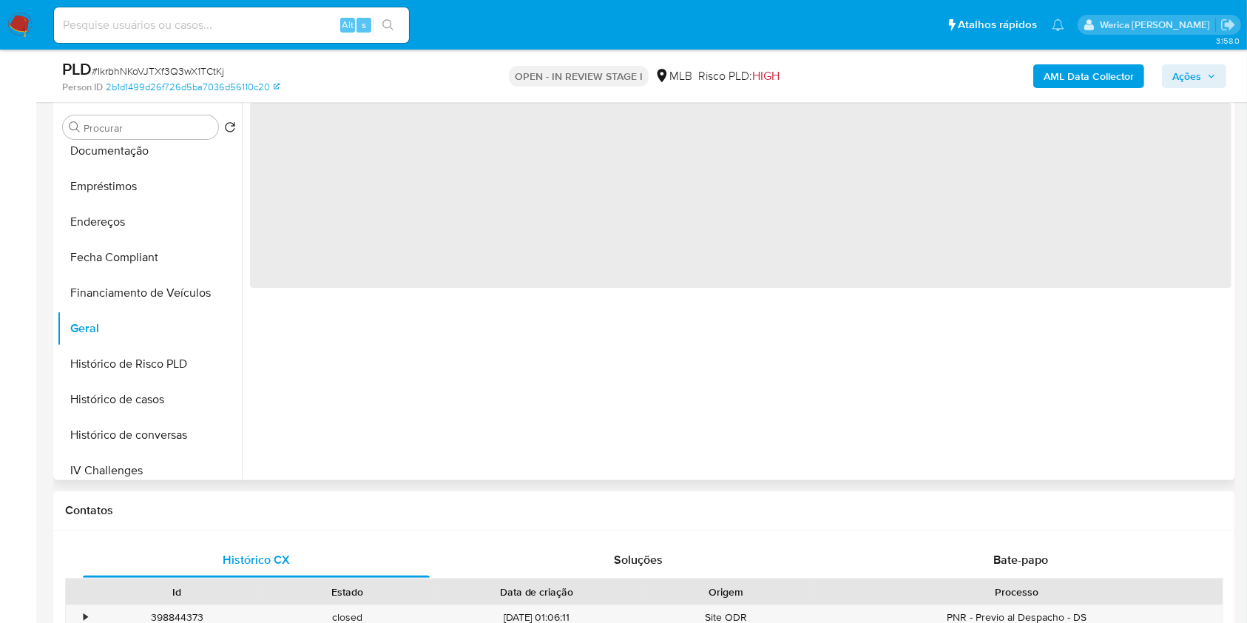
scroll to position [209, 0]
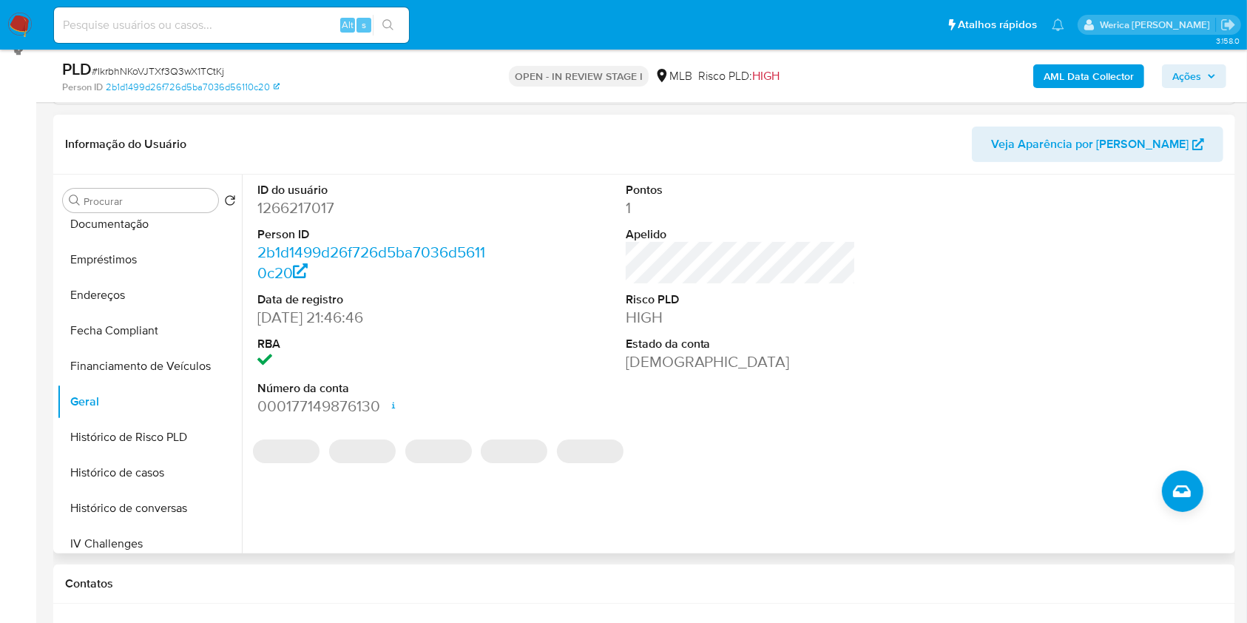
click at [284, 211] on dd "1266217017" at bounding box center [372, 207] width 231 height 21
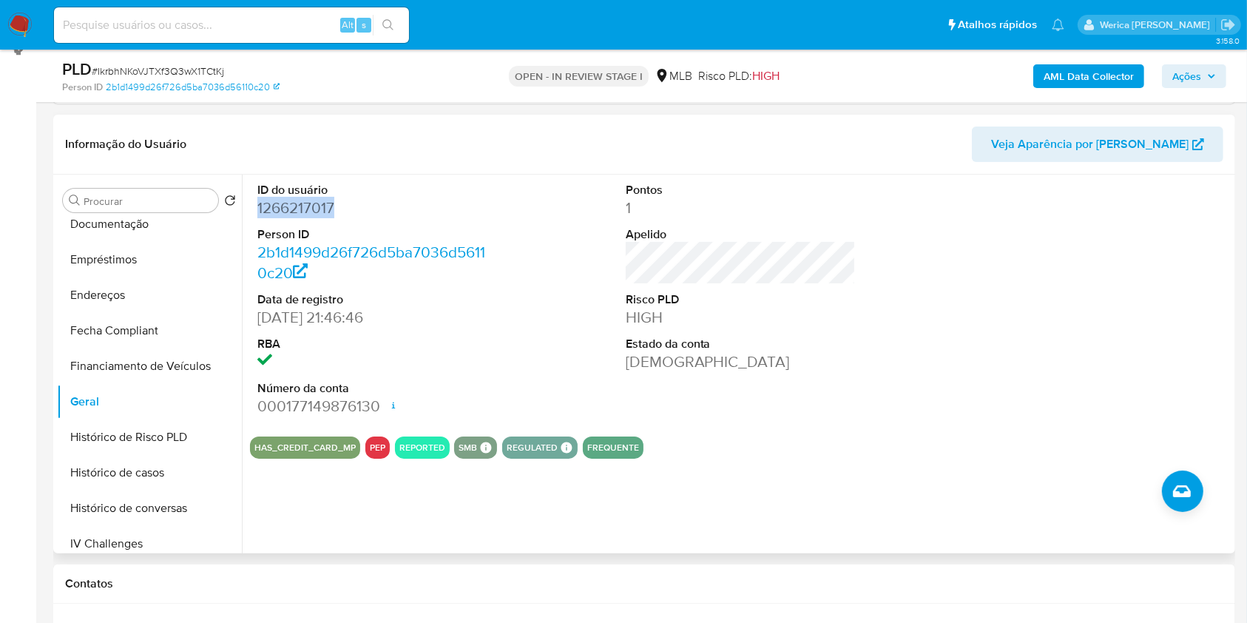
click at [284, 211] on dd "1266217017" at bounding box center [372, 207] width 231 height 21
copy dd "1266217017"
click at [152, 470] on button "Histórico de casos" at bounding box center [143, 472] width 173 height 35
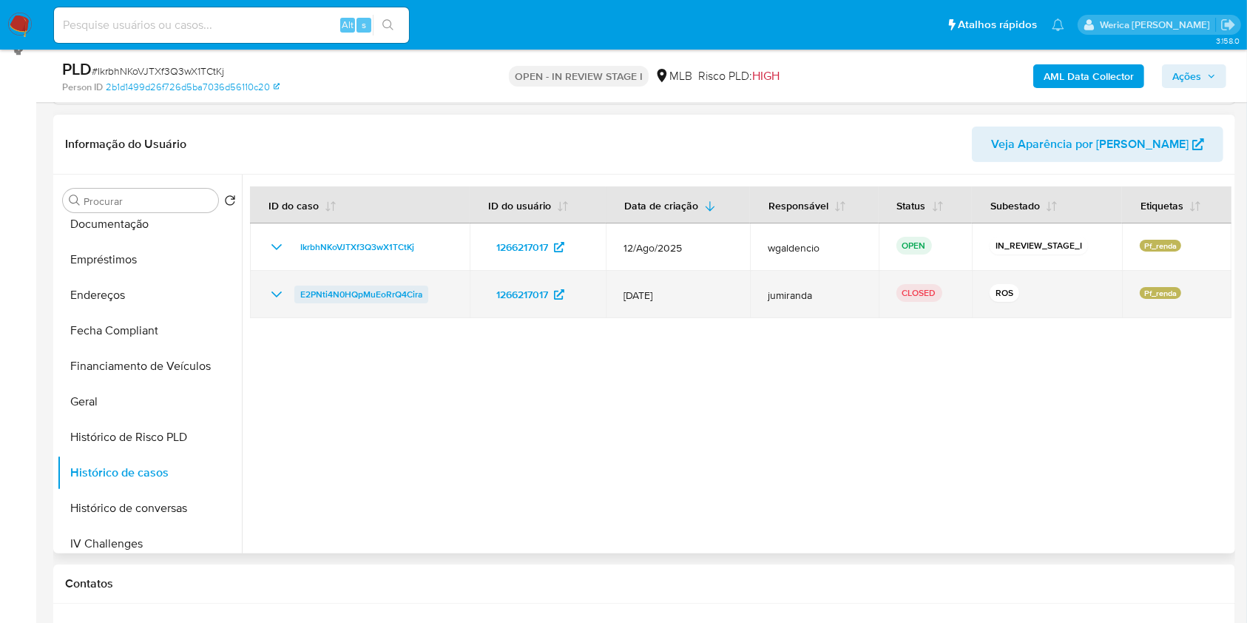
click at [345, 295] on span "E2PNti4N0HQpMuEoRrQ4Cira" at bounding box center [361, 294] width 122 height 18
click at [301, 297] on span "E2PNti4N0HQpMuEoRrQ4Cira" at bounding box center [361, 294] width 122 height 18
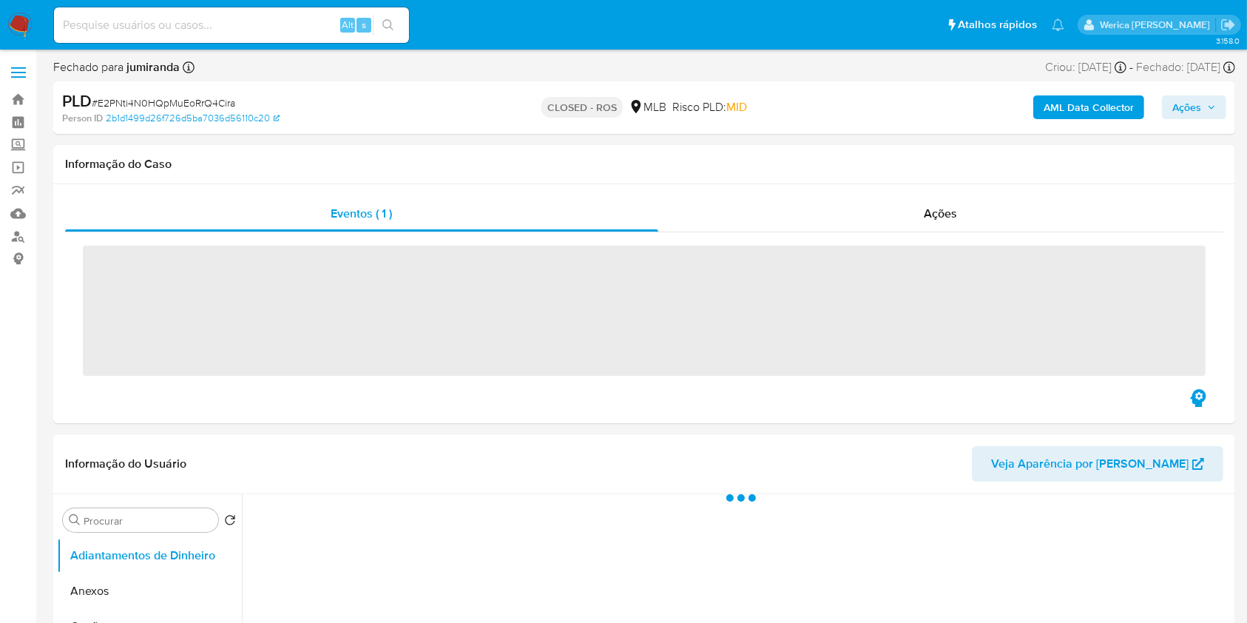
click at [933, 209] on span "Ações" at bounding box center [940, 213] width 33 height 17
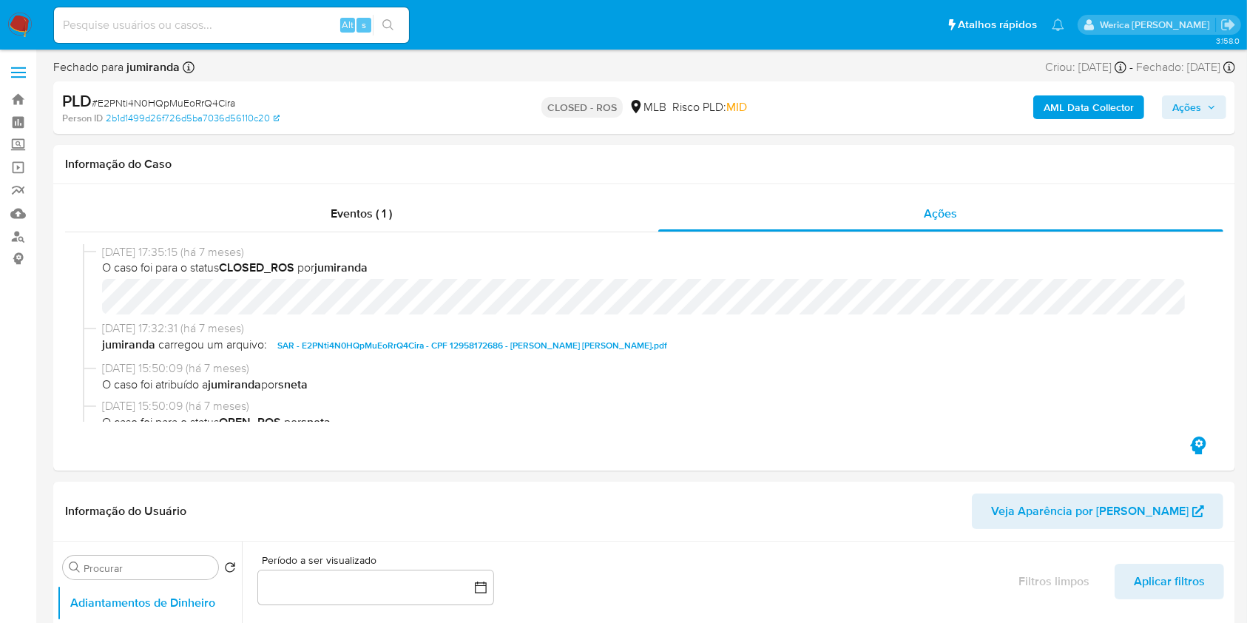
select select "10"
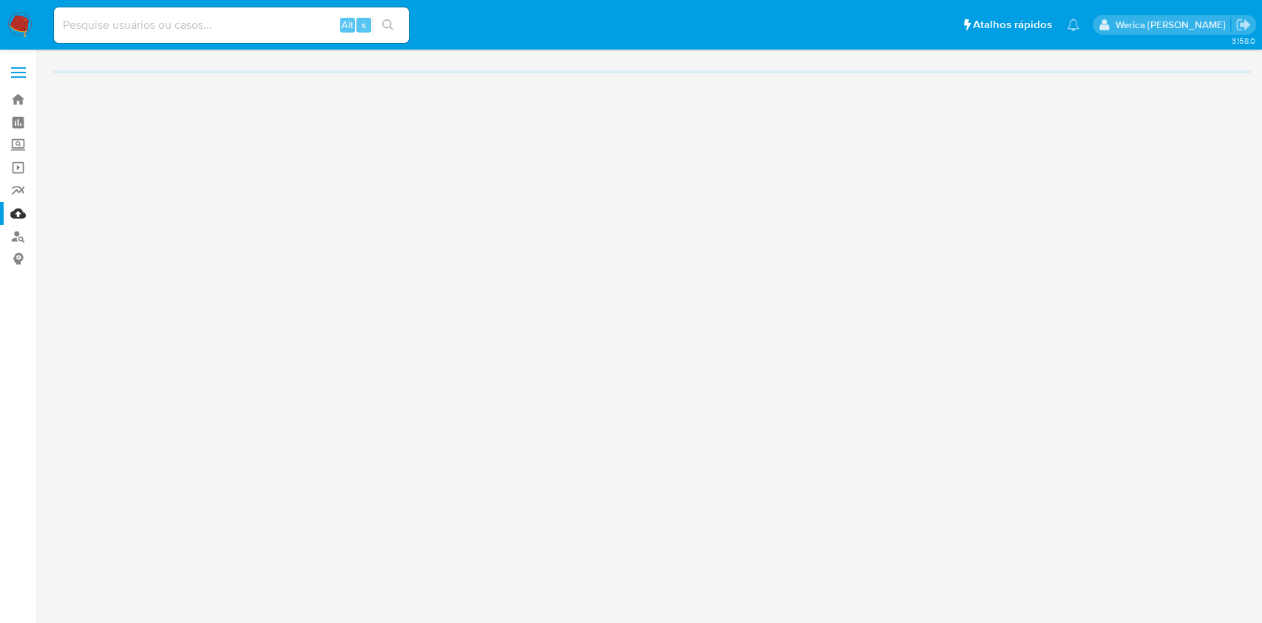
drag, startPoint x: 245, startPoint y: 10, endPoint x: 245, endPoint y: 21, distance: 10.4
click at [245, 10] on div "Alt s" at bounding box center [231, 24] width 355 height 35
click at [248, 24] on input at bounding box center [231, 25] width 355 height 19
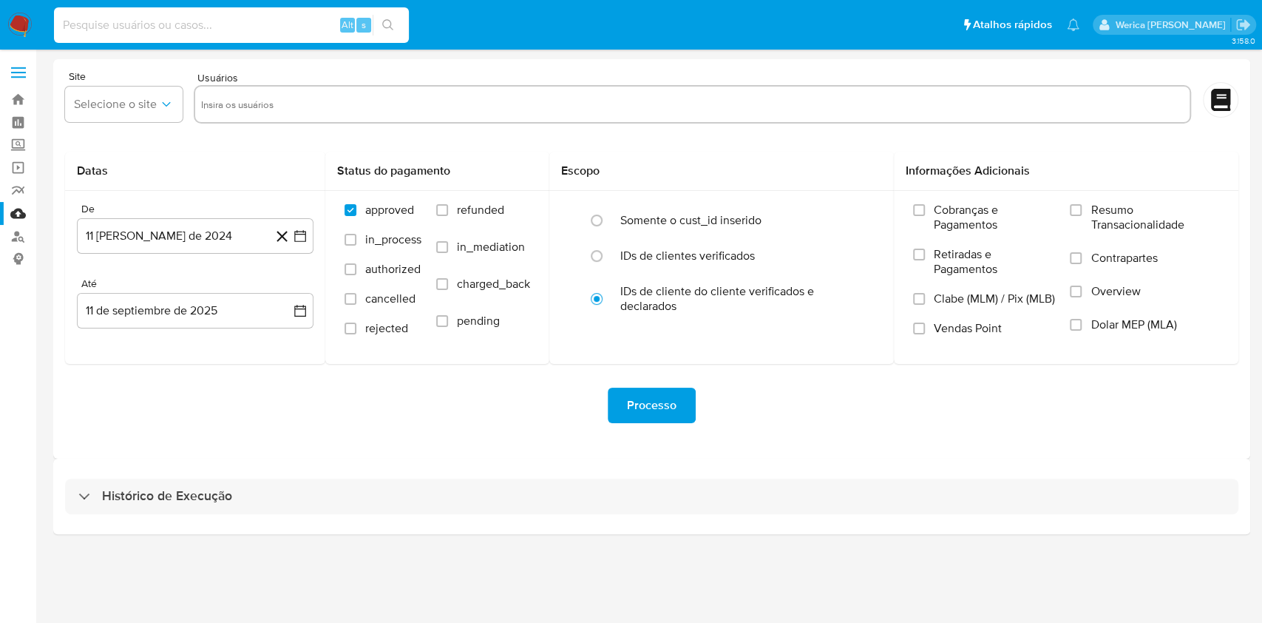
paste input "fEJ0bxDGlmPI7yfqdXq9Gk0D"
click at [278, 21] on input "fEJ0bxDGlmPI7yfqdXq9Gk0D" at bounding box center [231, 25] width 355 height 19
type input "fEJ0bxDGlmPI7yfqdXq9Gk0D"
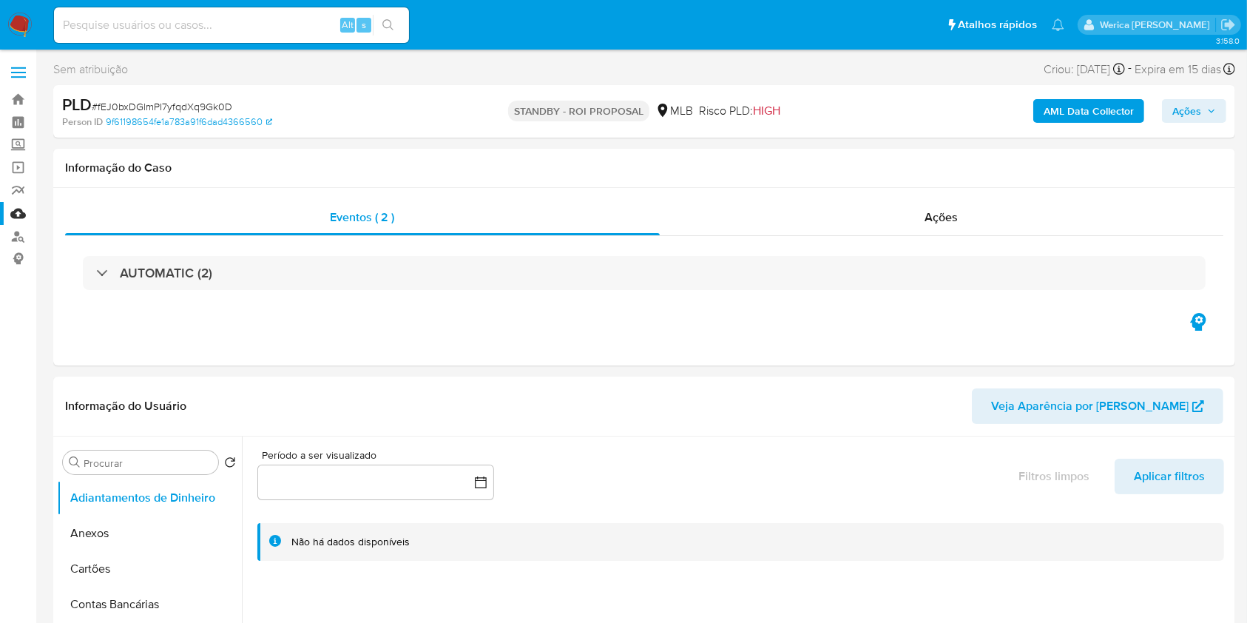
select select "10"
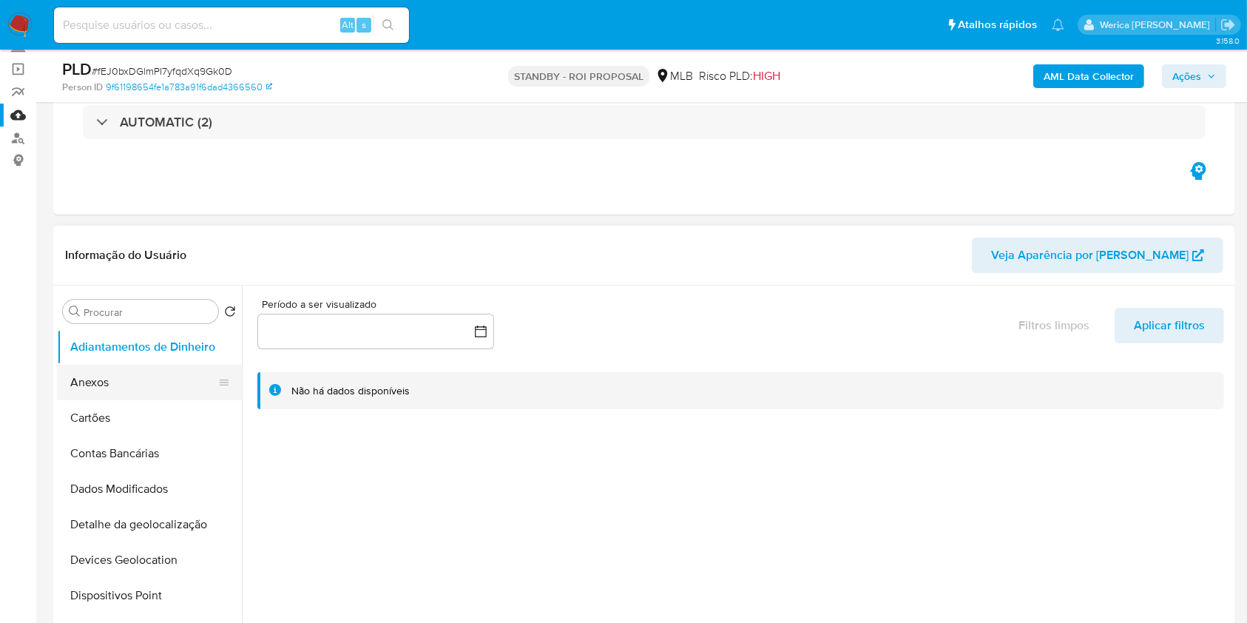
scroll to position [296, 0]
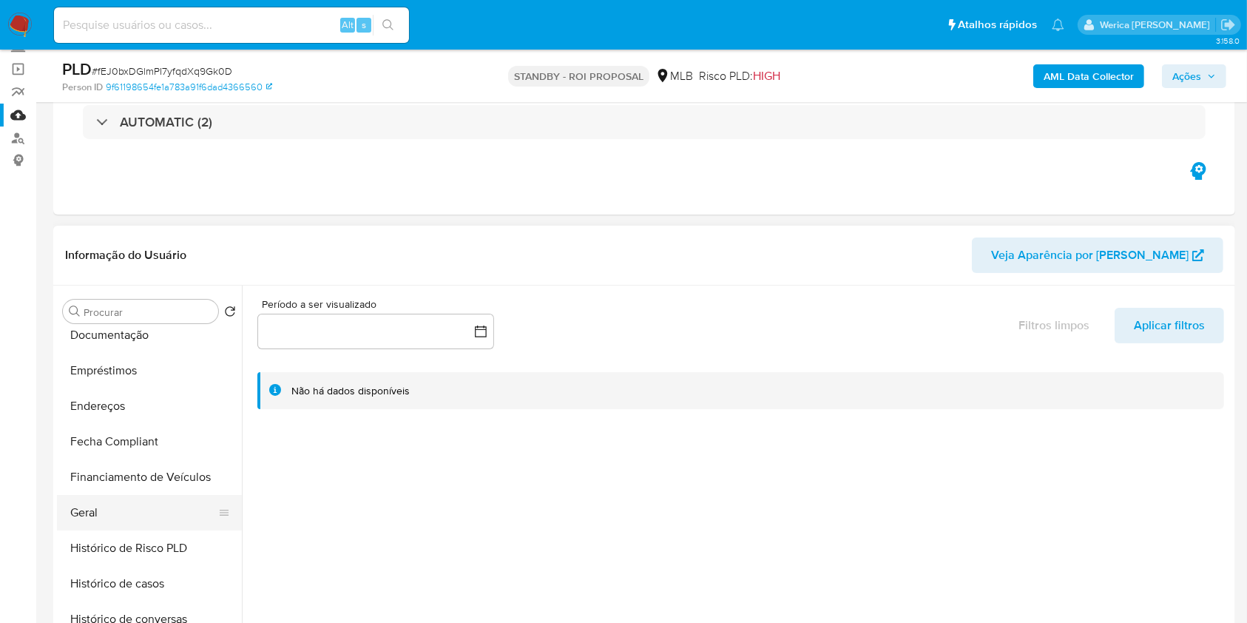
drag, startPoint x: 138, startPoint y: 483, endPoint x: 129, endPoint y: 507, distance: 25.5
click at [137, 491] on button "Financiamento de Veículos" at bounding box center [149, 476] width 185 height 35
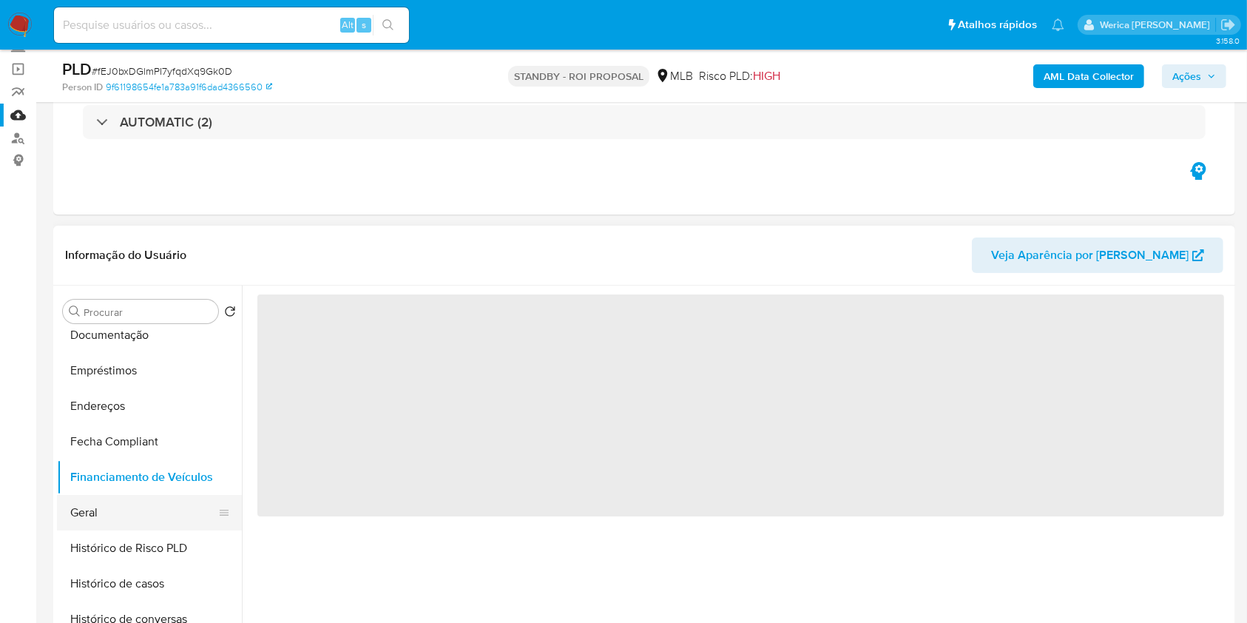
click at [127, 518] on button "Geral" at bounding box center [143, 512] width 173 height 35
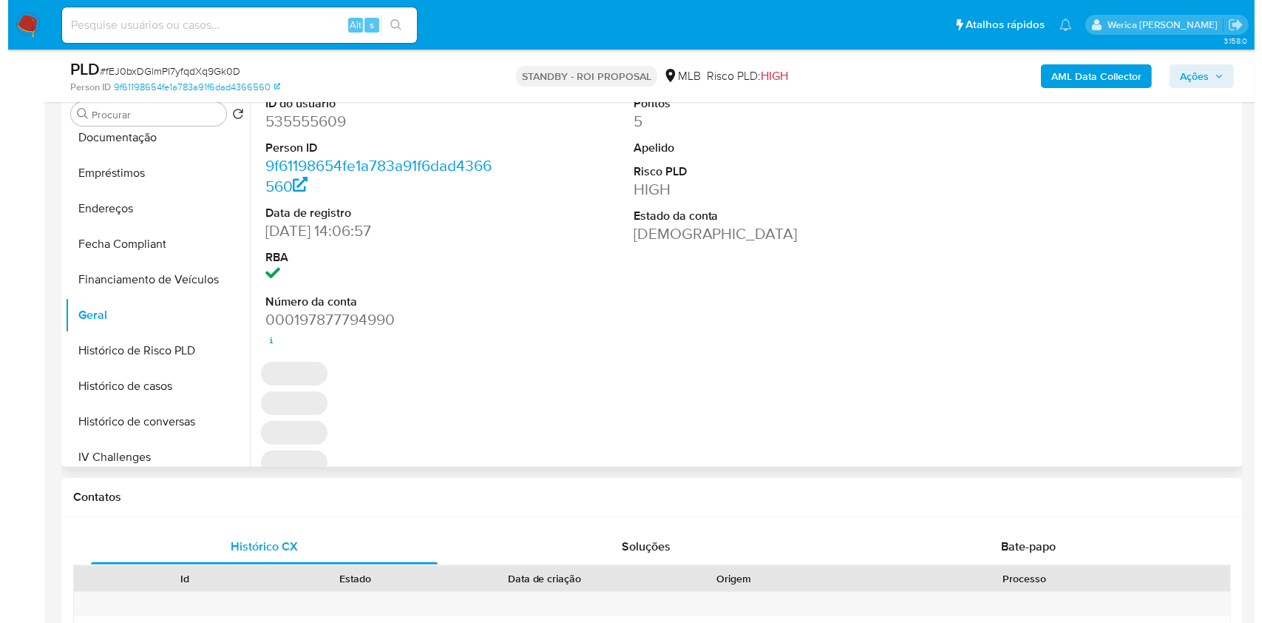
scroll to position [197, 0]
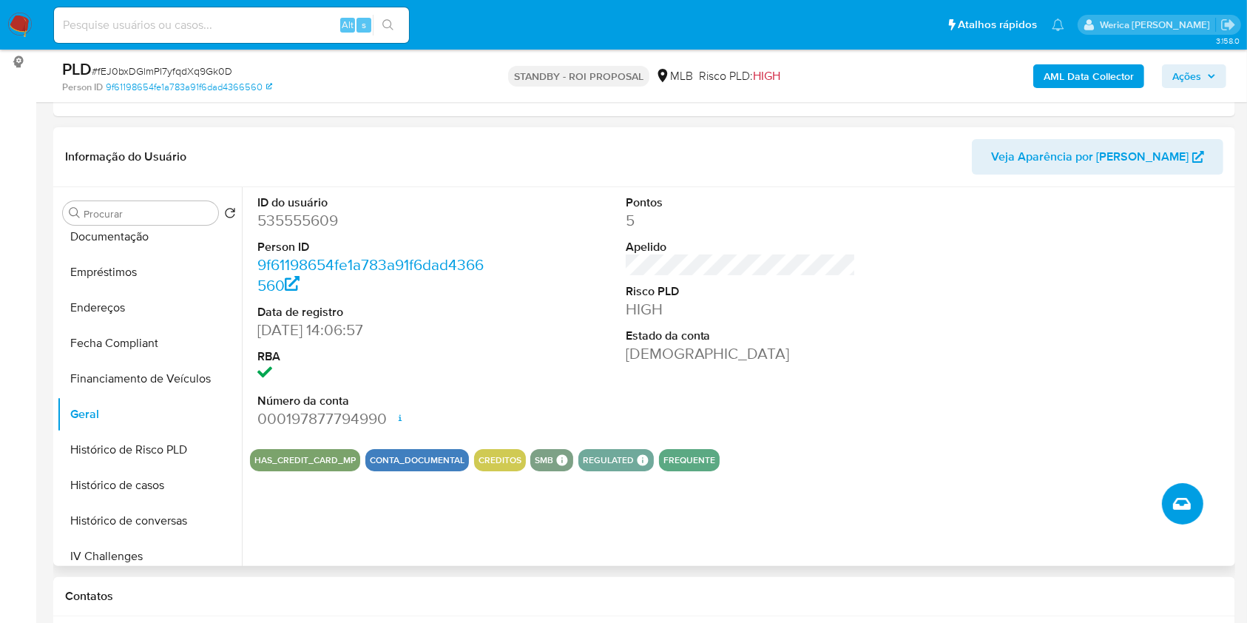
click at [1184, 495] on icon "Criar caso manual" at bounding box center [1182, 504] width 18 height 18
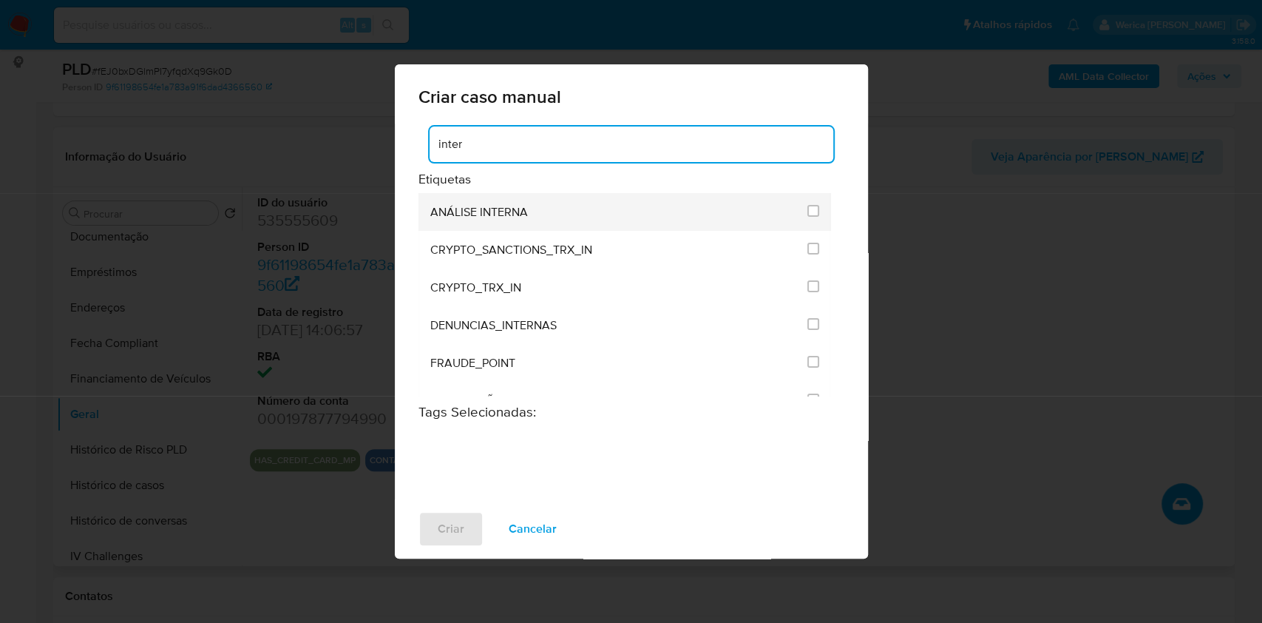
type input "inter"
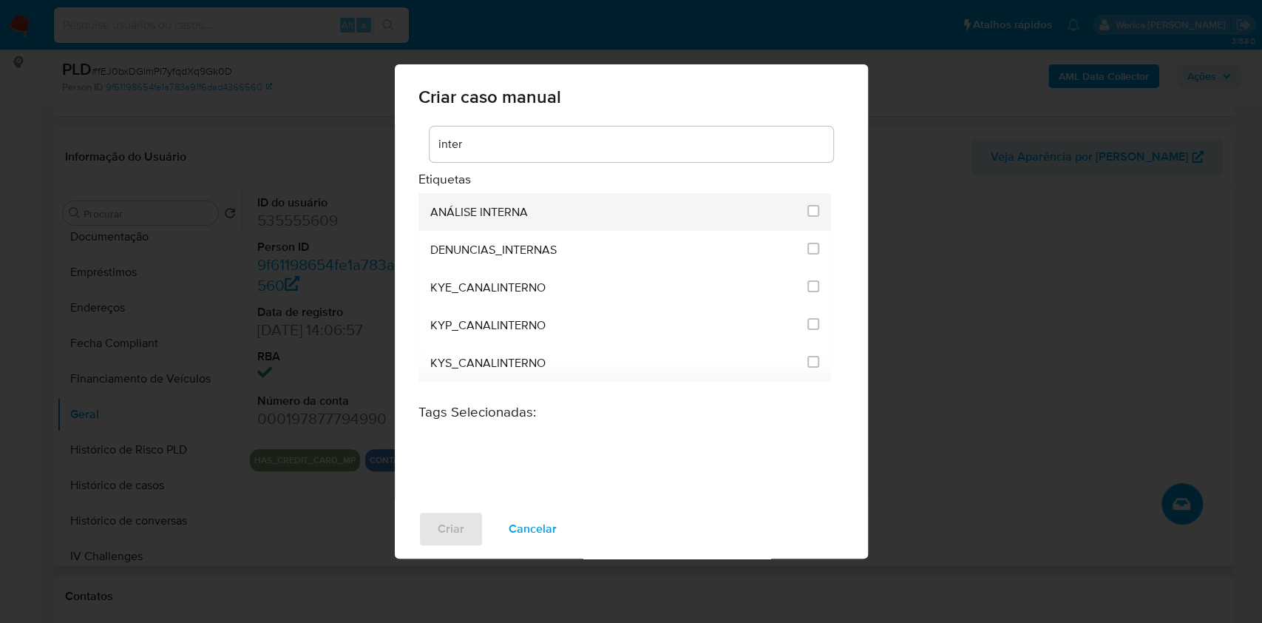
click at [546, 217] on div "ANÁLISE INTERNA" at bounding box center [614, 212] width 369 height 38
click at [815, 205] on input "1886" at bounding box center [813, 211] width 12 height 12
checkbox input "true"
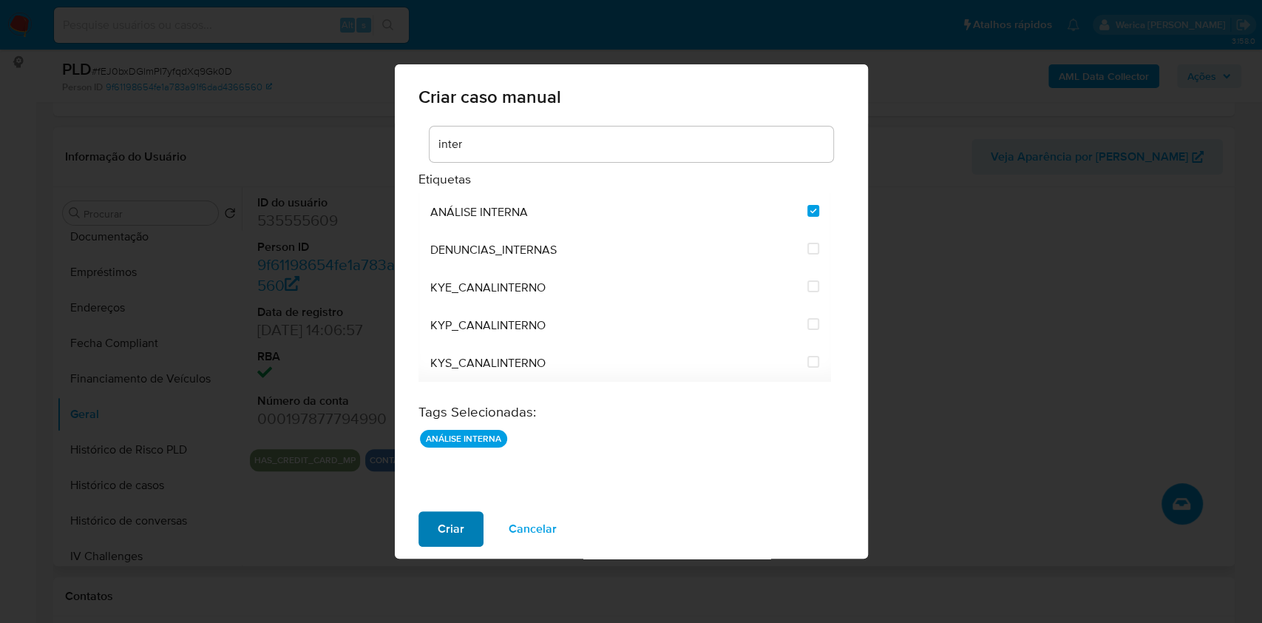
click at [453, 539] on span "Criar" at bounding box center [451, 528] width 27 height 33
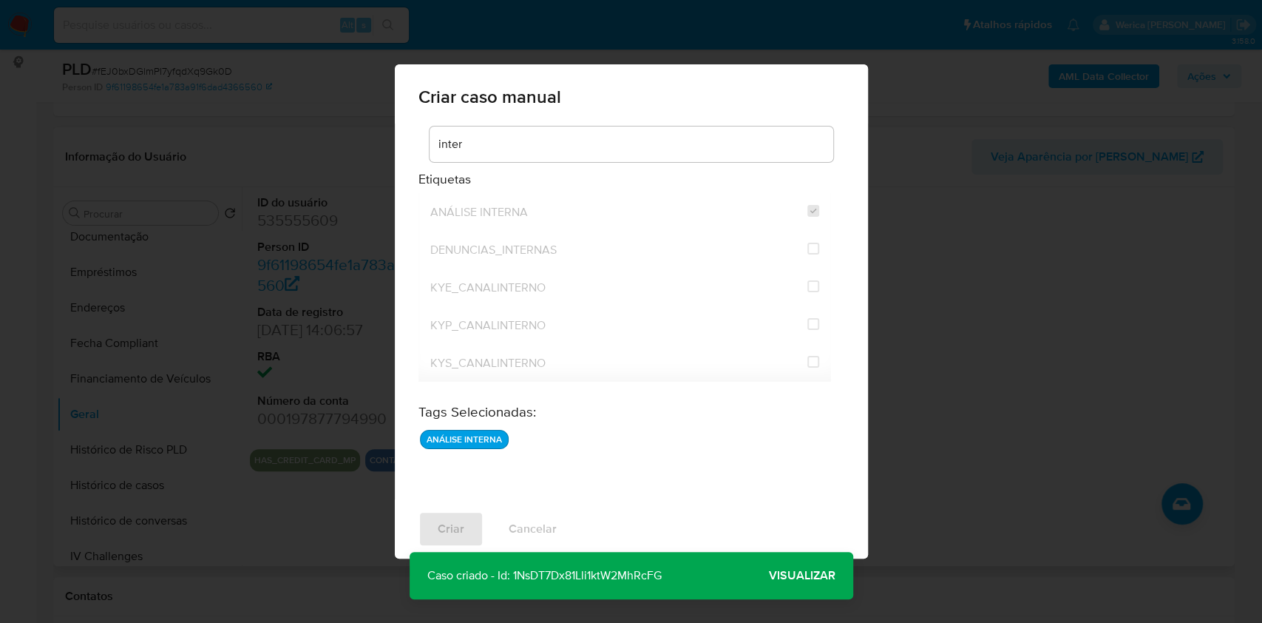
click at [788, 575] on span "Visualizar" at bounding box center [802, 575] width 67 height 0
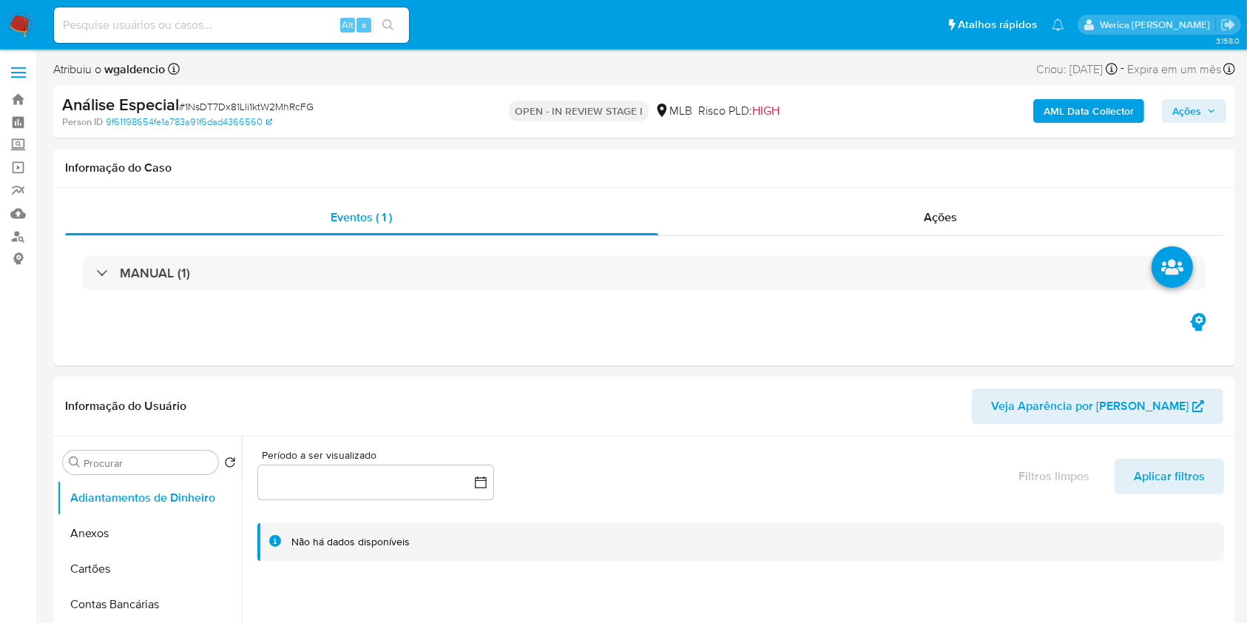
click at [1178, 112] on span "Ações" at bounding box center [1186, 111] width 29 height 24
select select "10"
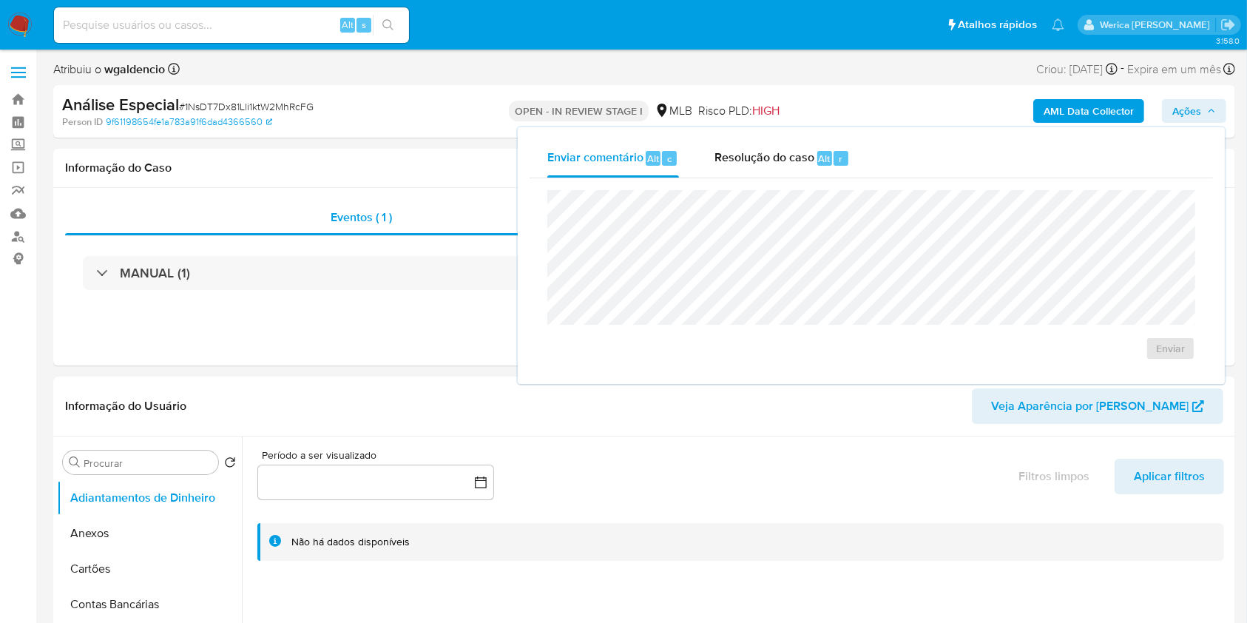
click at [824, 178] on div "Enviar" at bounding box center [870, 275] width 683 height 194
click at [806, 179] on div "Enviar" at bounding box center [870, 275] width 683 height 194
click at [812, 164] on span "Resolução do caso" at bounding box center [764, 157] width 100 height 17
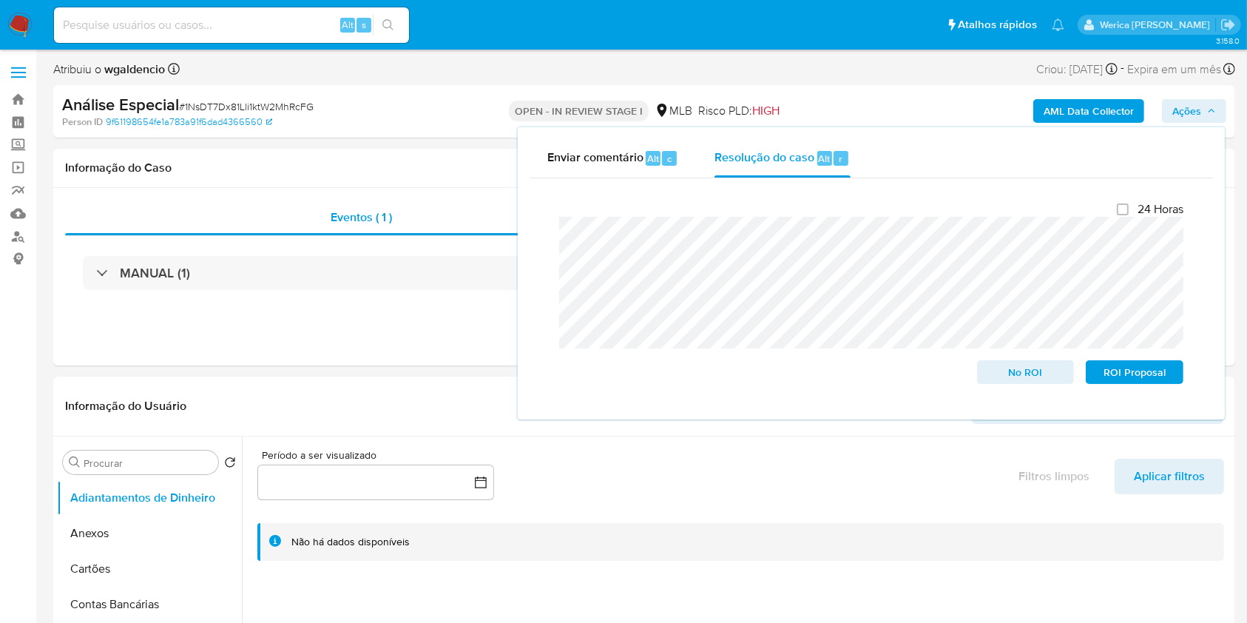
drag, startPoint x: 85, startPoint y: 1, endPoint x: 115, endPoint y: 8, distance: 31.2
click at [115, 8] on nav "Pausado Ver notificaciones Alt s Atalhos rápidos Presiona las siguientes teclas…" at bounding box center [623, 25] width 1247 height 50
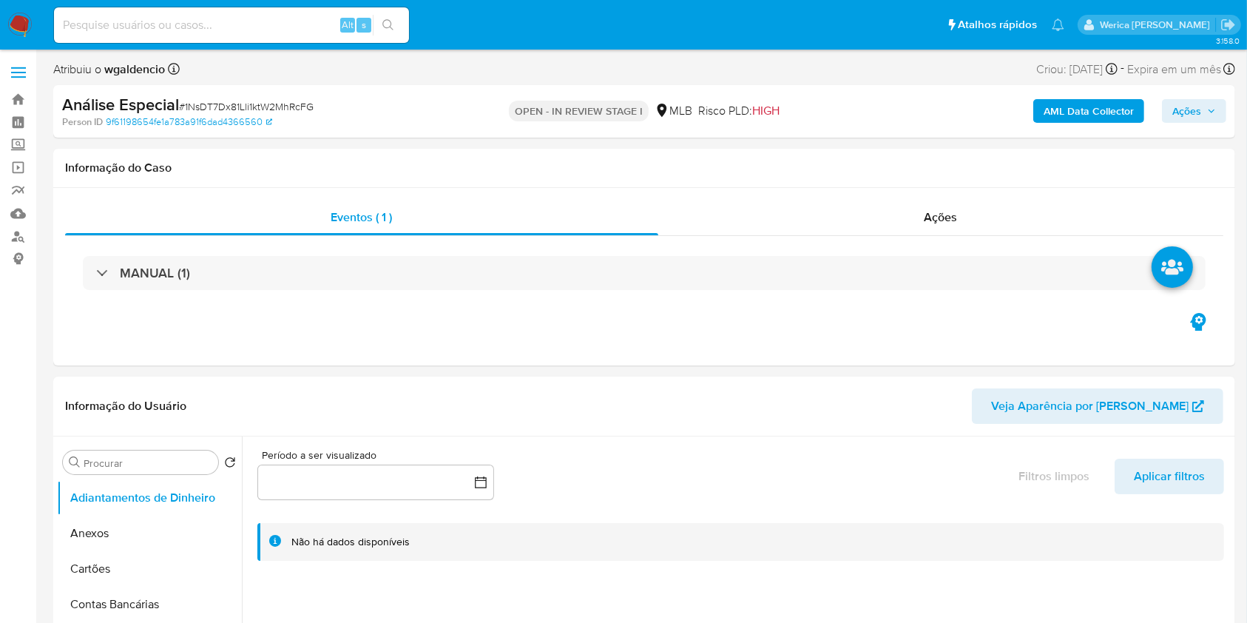
click at [1200, 94] on div "AML Data Collector Ações" at bounding box center [1034, 111] width 384 height 35
click at [1201, 112] on span "Ações" at bounding box center [1194, 111] width 44 height 21
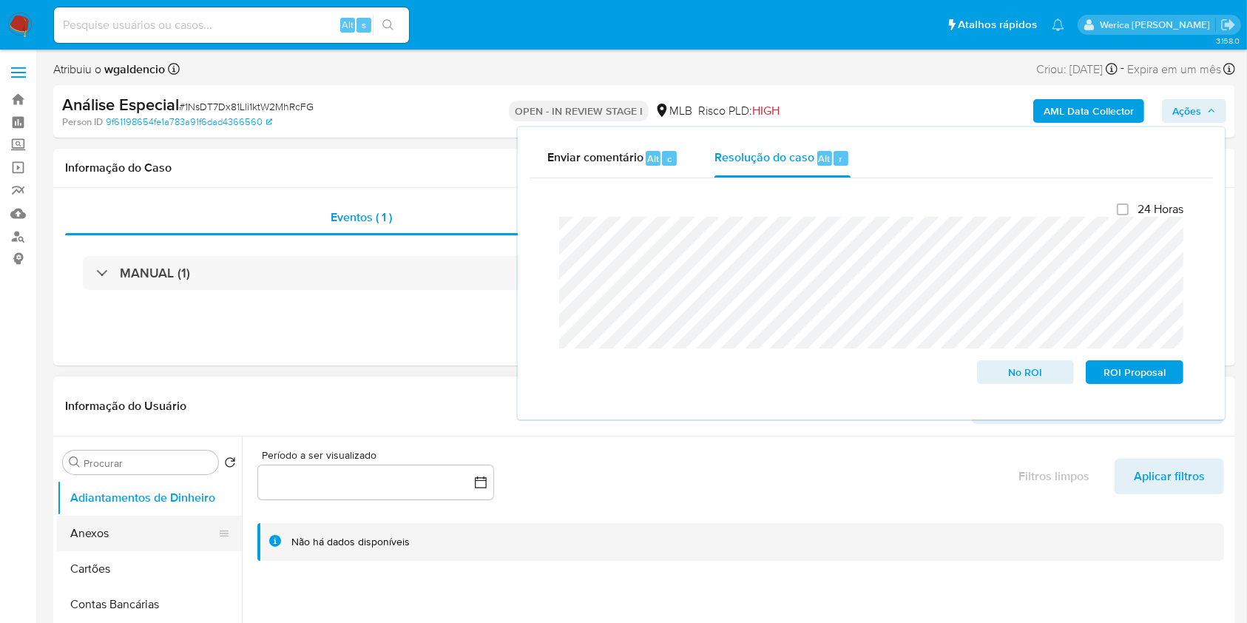
click at [112, 519] on button "Anexos" at bounding box center [143, 532] width 173 height 35
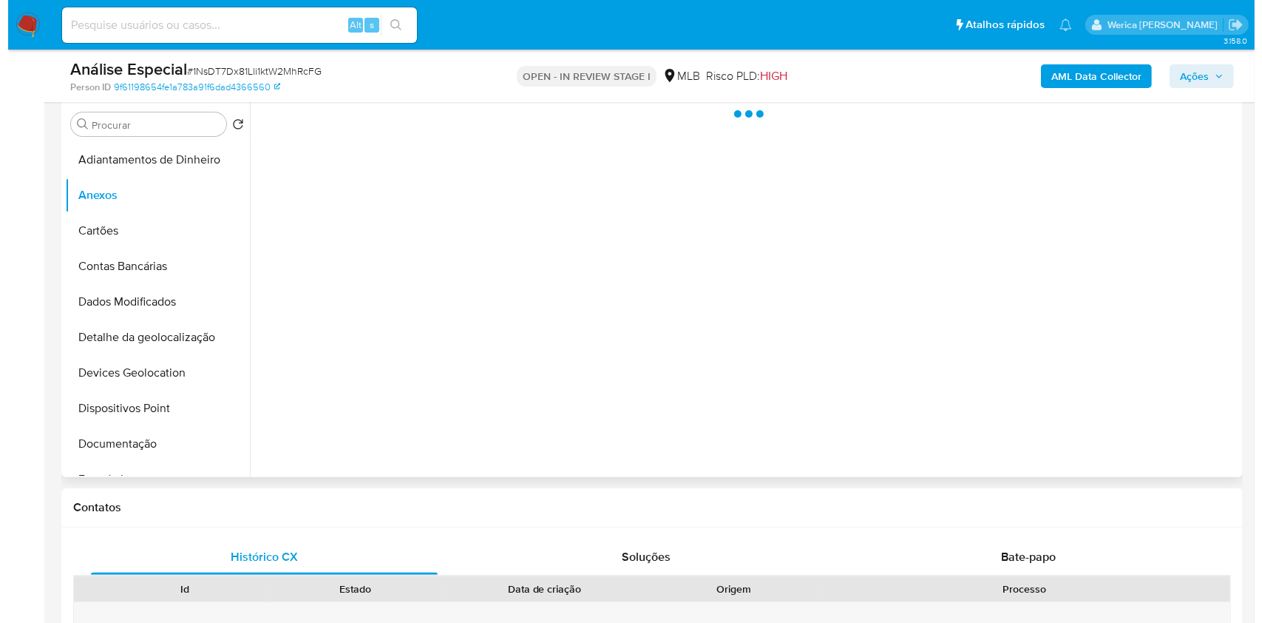
scroll to position [296, 0]
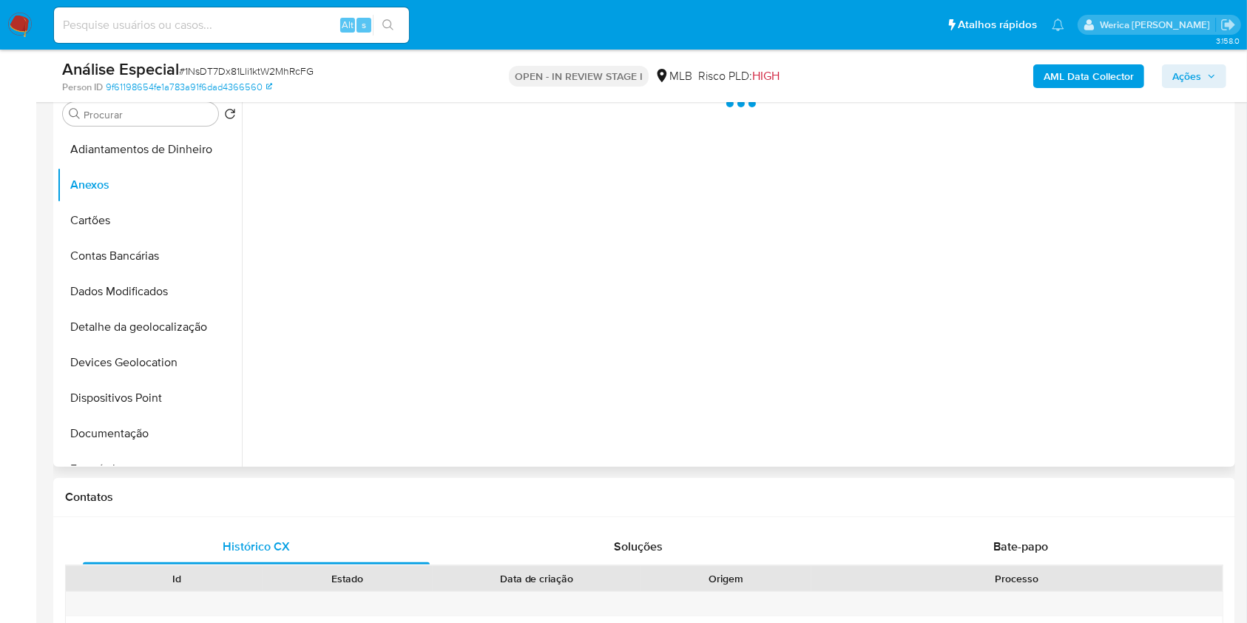
drag, startPoint x: 1135, startPoint y: 424, endPoint x: 1187, endPoint y: 426, distance: 51.8
click at [1136, 425] on div at bounding box center [736, 277] width 989 height 379
click at [1187, 426] on div at bounding box center [736, 277] width 989 height 379
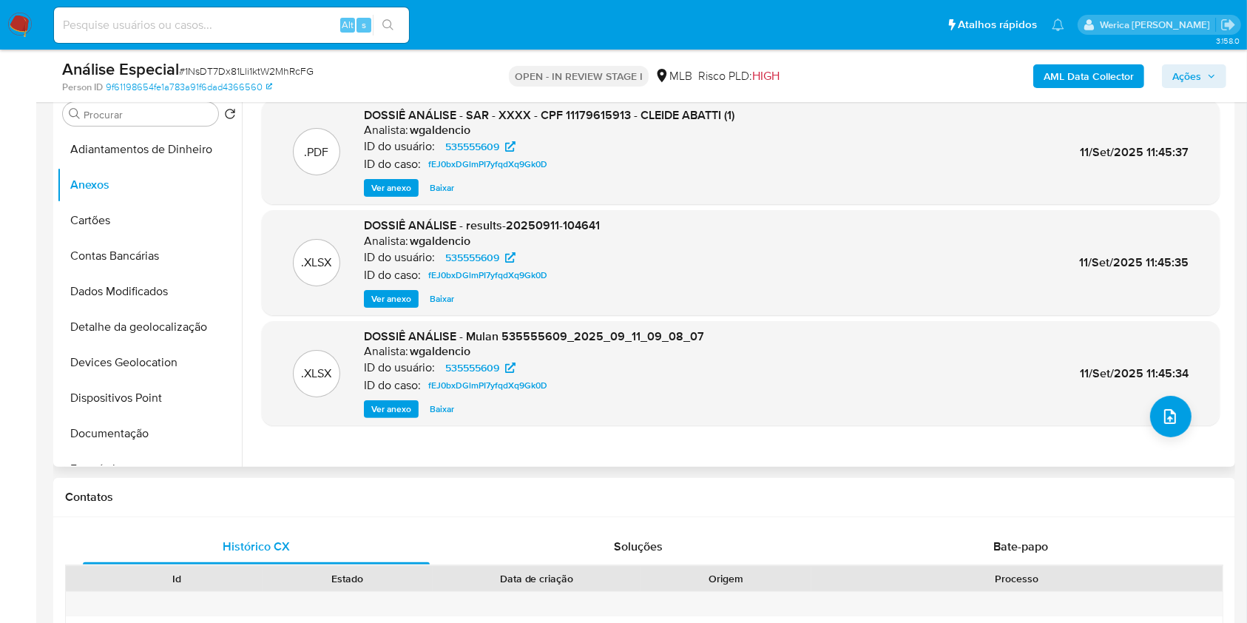
click at [1180, 433] on div ".PDF DOSSIÊ ANÁLISE - SAR - XXXX - CPF 11179615913 - CLEIDE ABATTI (1) Analista…" at bounding box center [741, 277] width 958 height 355
click at [1156, 431] on button "upload-file" at bounding box center [1170, 416] width 41 height 41
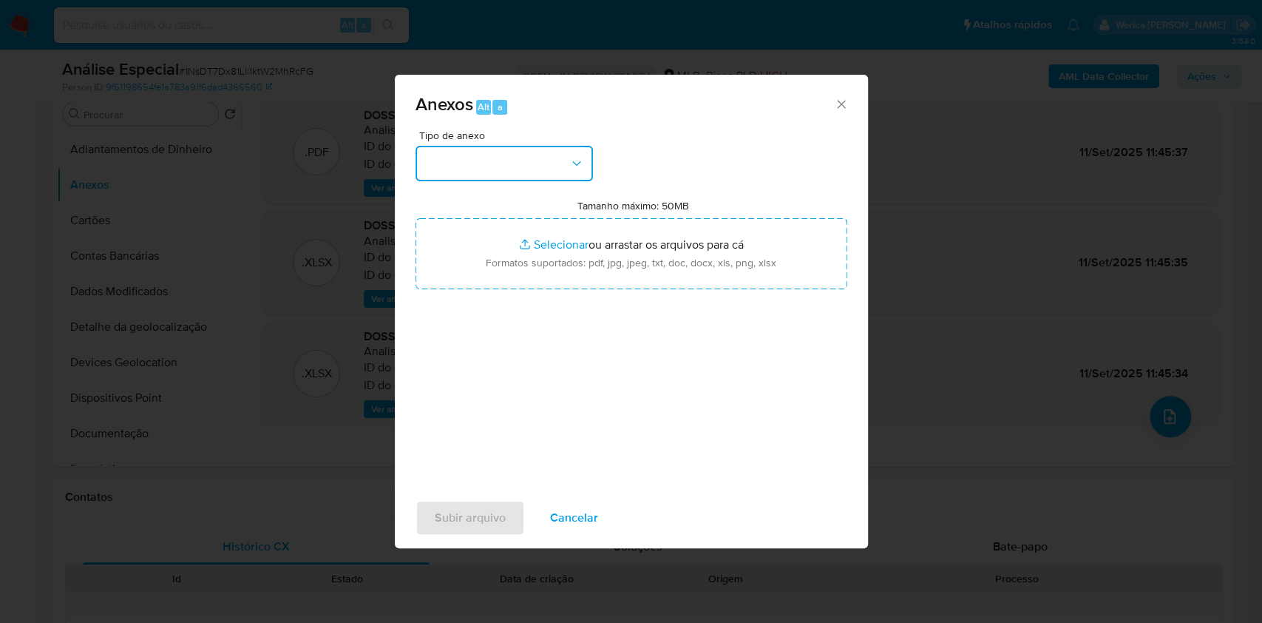
drag, startPoint x: 436, startPoint y: 151, endPoint x: 447, endPoint y: 175, distance: 25.8
click at [437, 151] on button "button" at bounding box center [504, 163] width 177 height 35
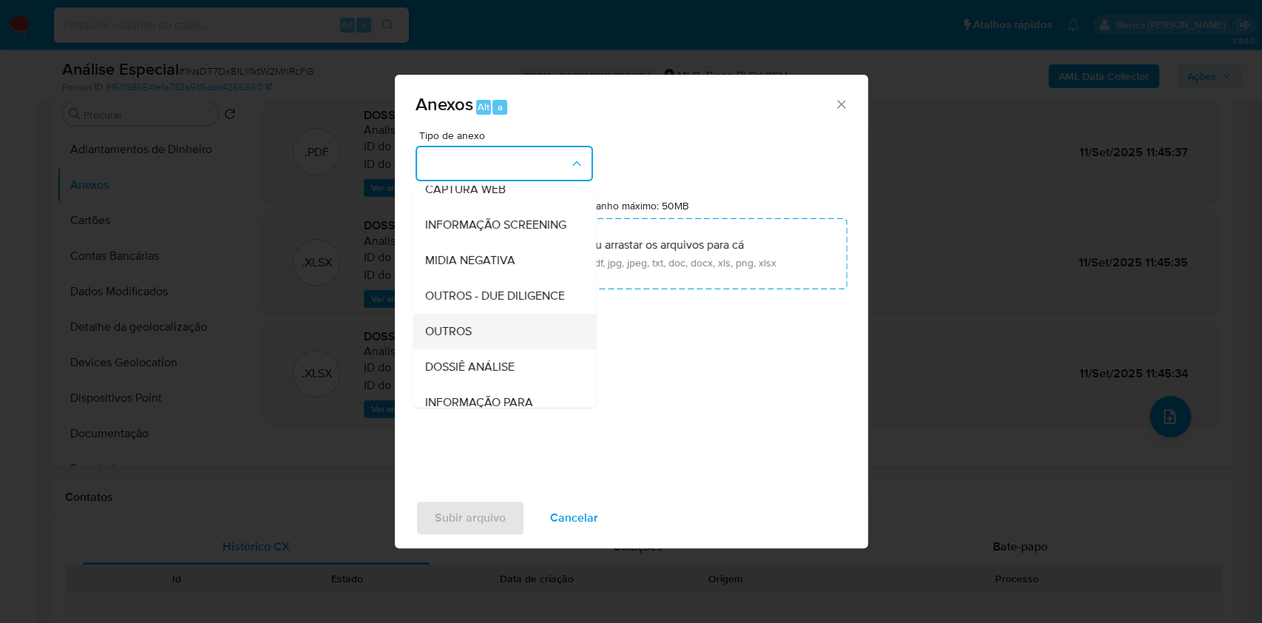
scroll to position [197, 0]
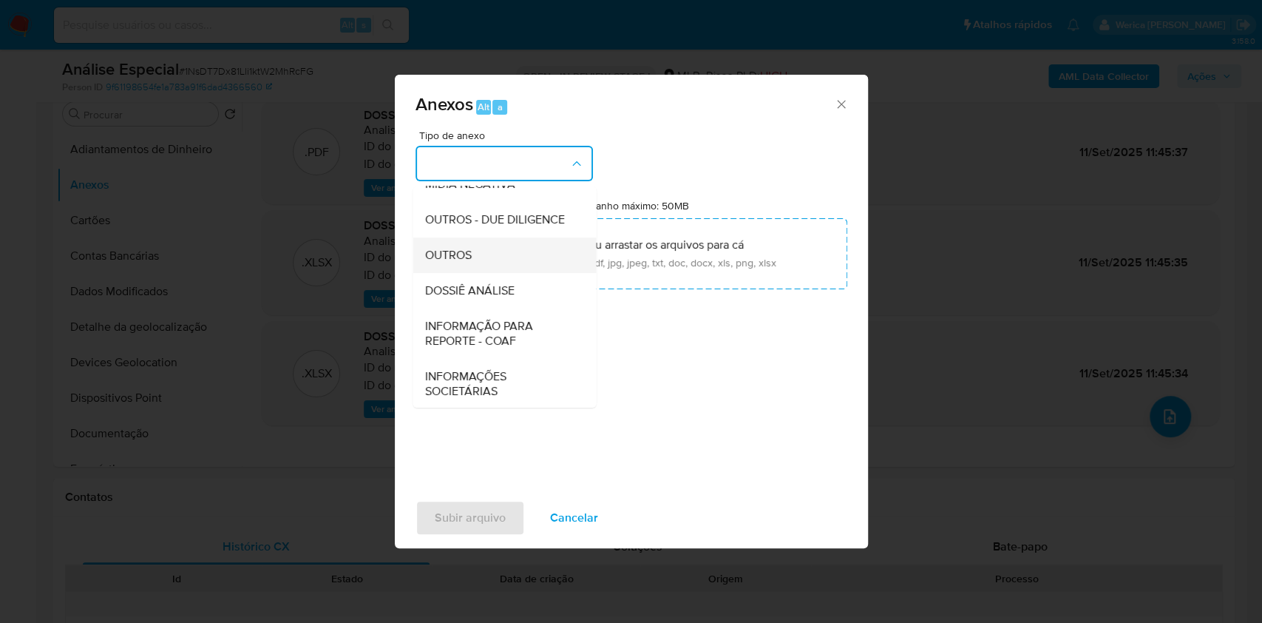
click at [490, 273] on div "OUTROS" at bounding box center [499, 254] width 151 height 35
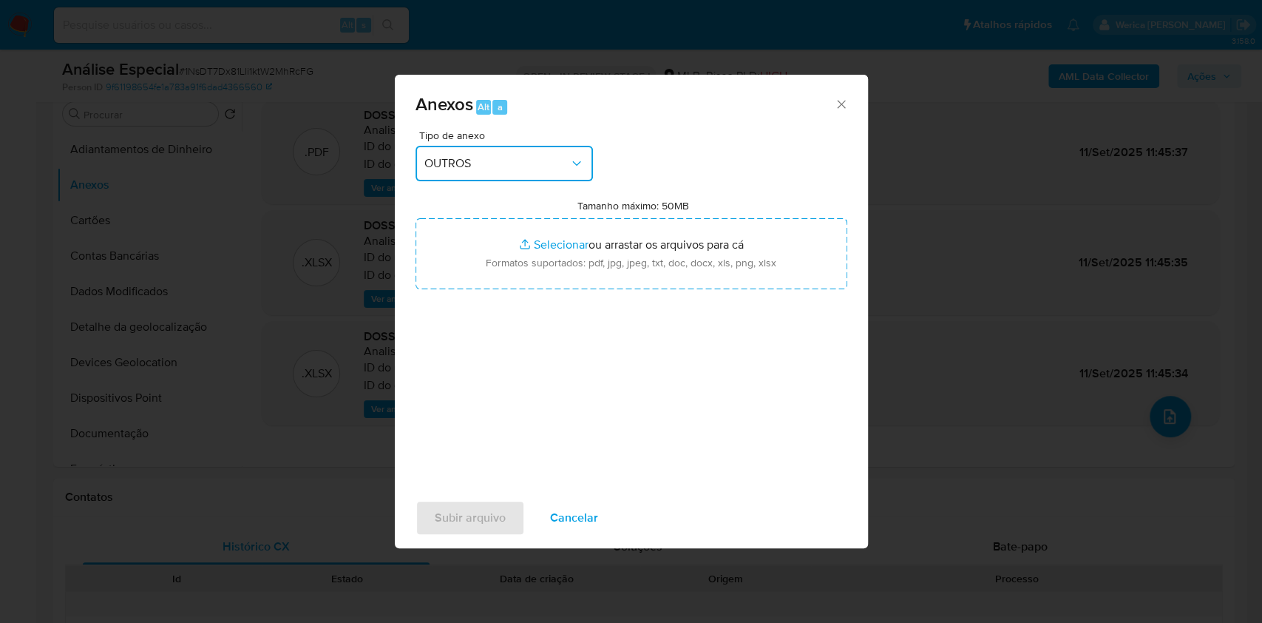
click at [560, 160] on span "OUTROS" at bounding box center [496, 163] width 145 height 15
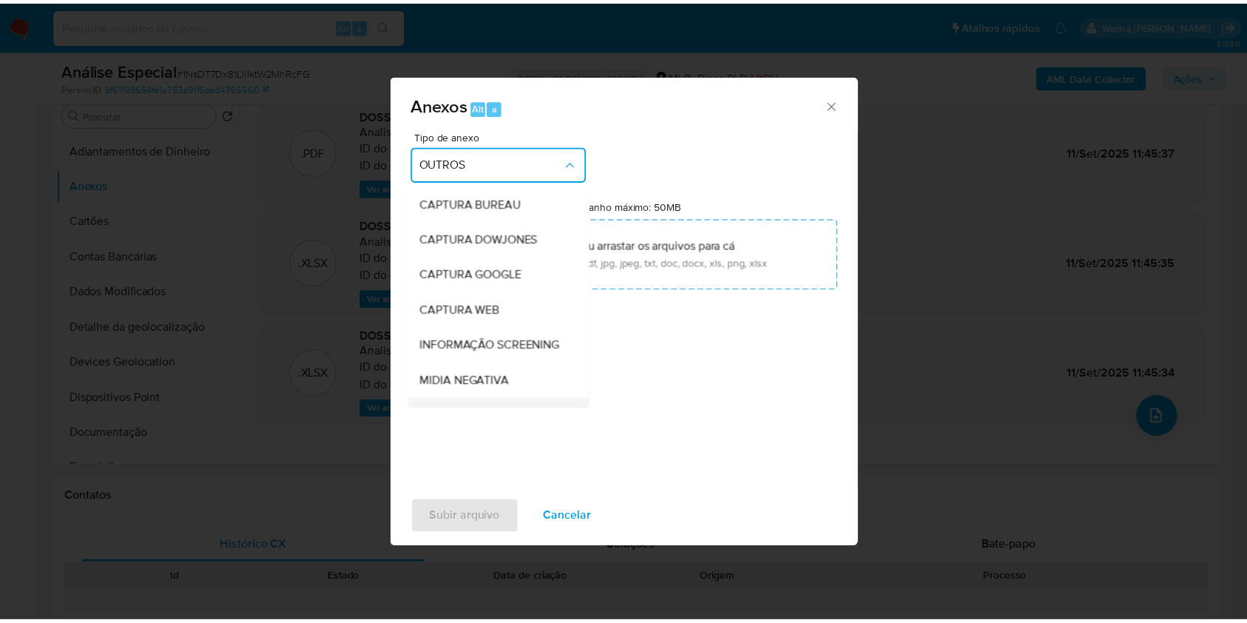
scroll to position [184, 0]
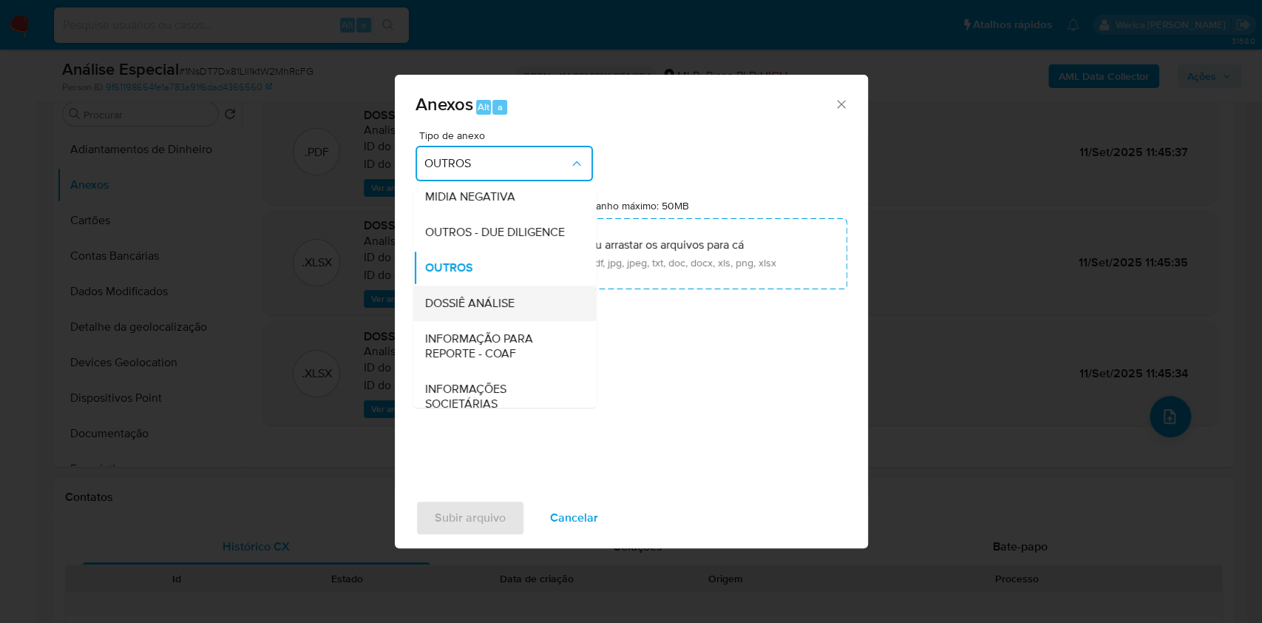
click at [521, 318] on div "DOSSIÊ ANÁLISE" at bounding box center [499, 302] width 151 height 35
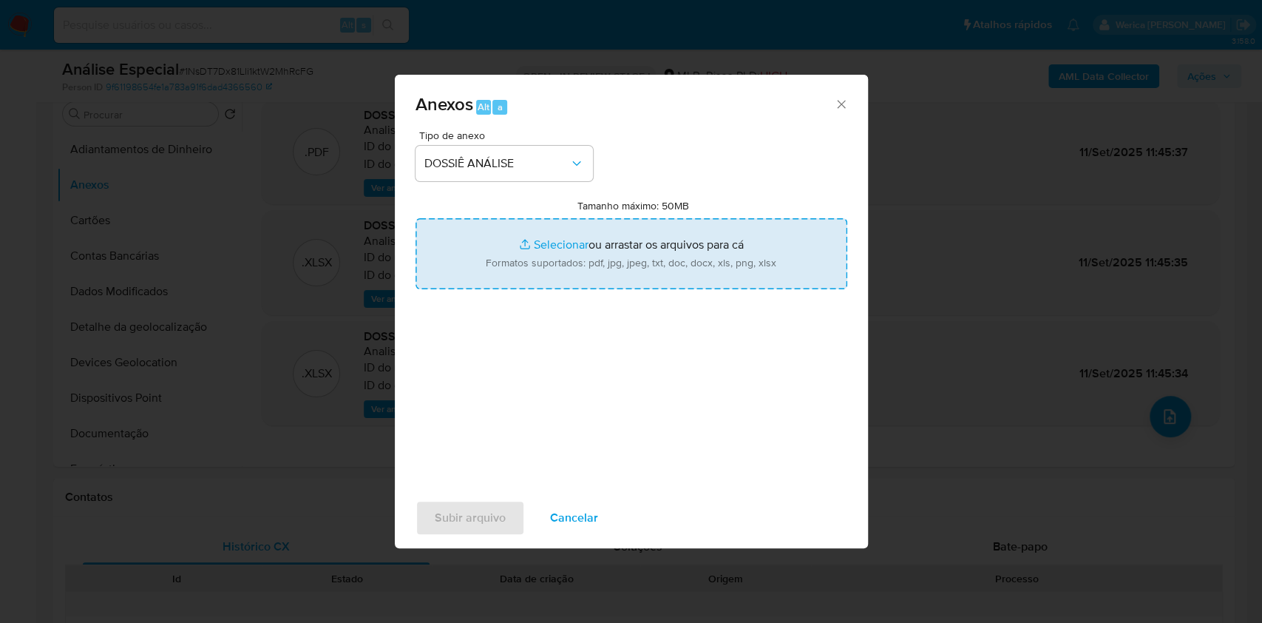
type input "C:\fakepath\SAR - XXXX - CPF 11179615913 - CLEIDE ABATTI (2).pdf"
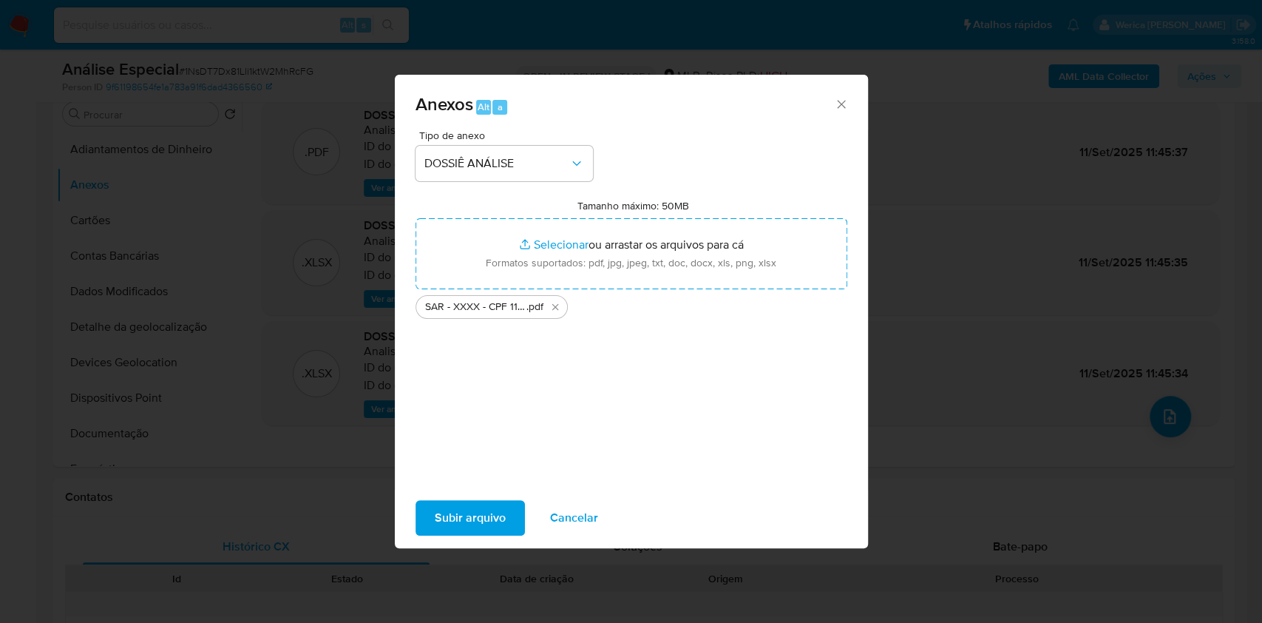
click at [468, 522] on span "Subir arquivo" at bounding box center [470, 517] width 71 height 33
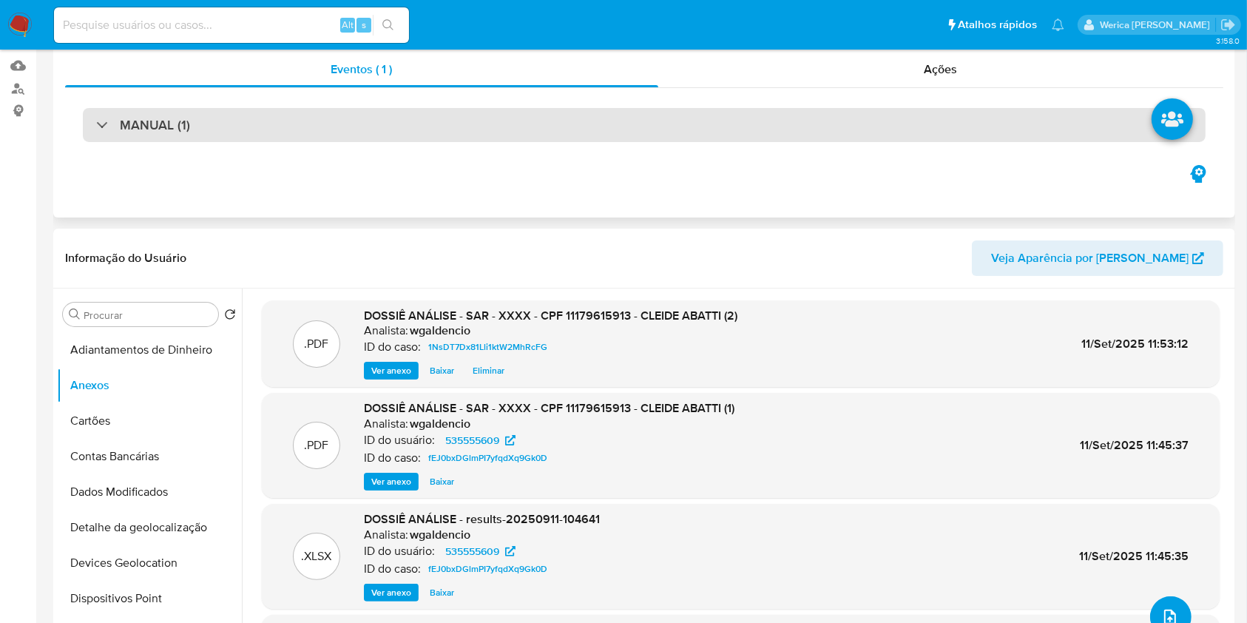
scroll to position [0, 0]
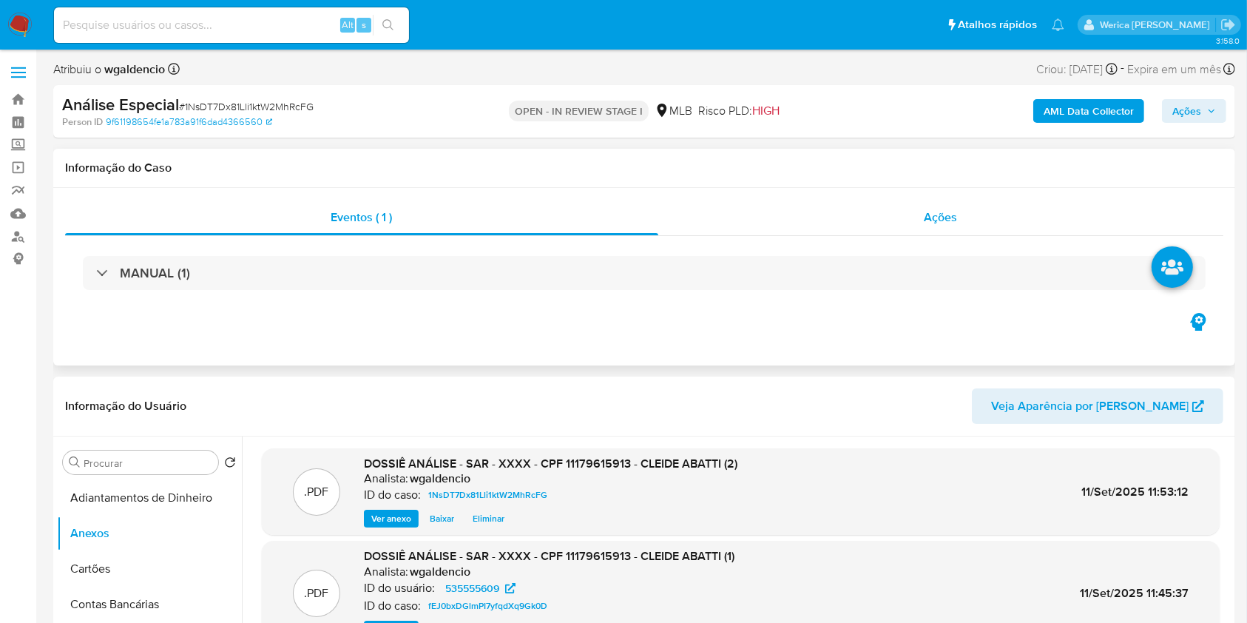
click at [986, 227] on div "Ações" at bounding box center [940, 217] width 565 height 35
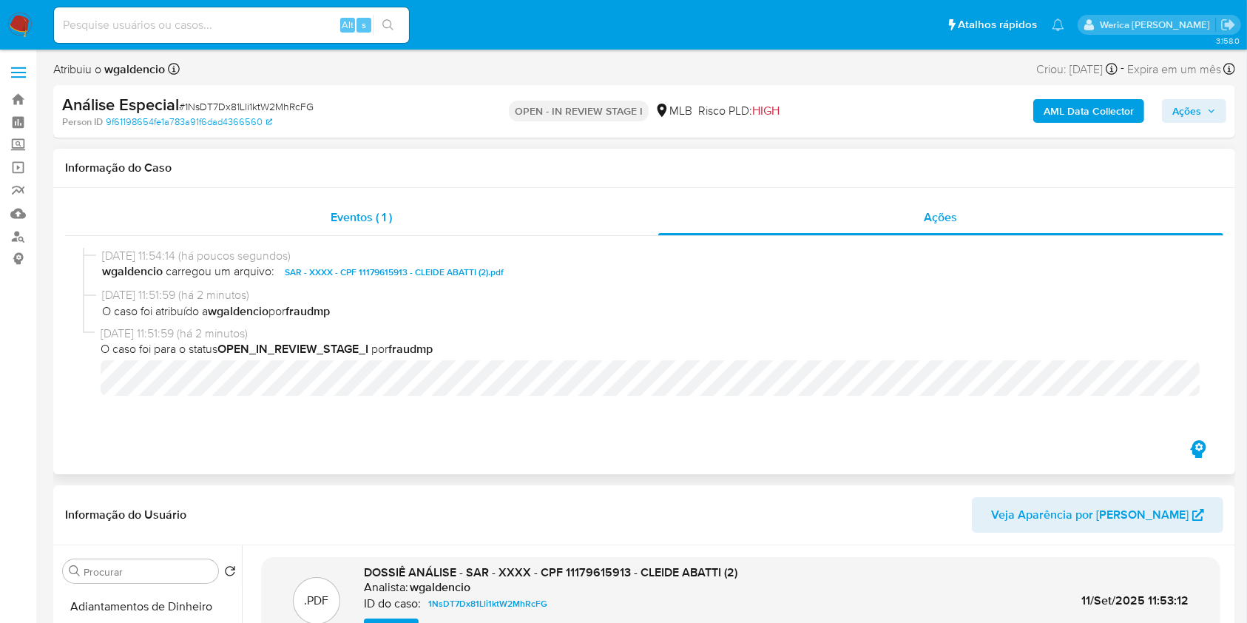
drag, startPoint x: 528, startPoint y: 204, endPoint x: 543, endPoint y: 214, distance: 18.1
click at [521, 204] on div "Eventos ( 1 )" at bounding box center [361, 217] width 593 height 35
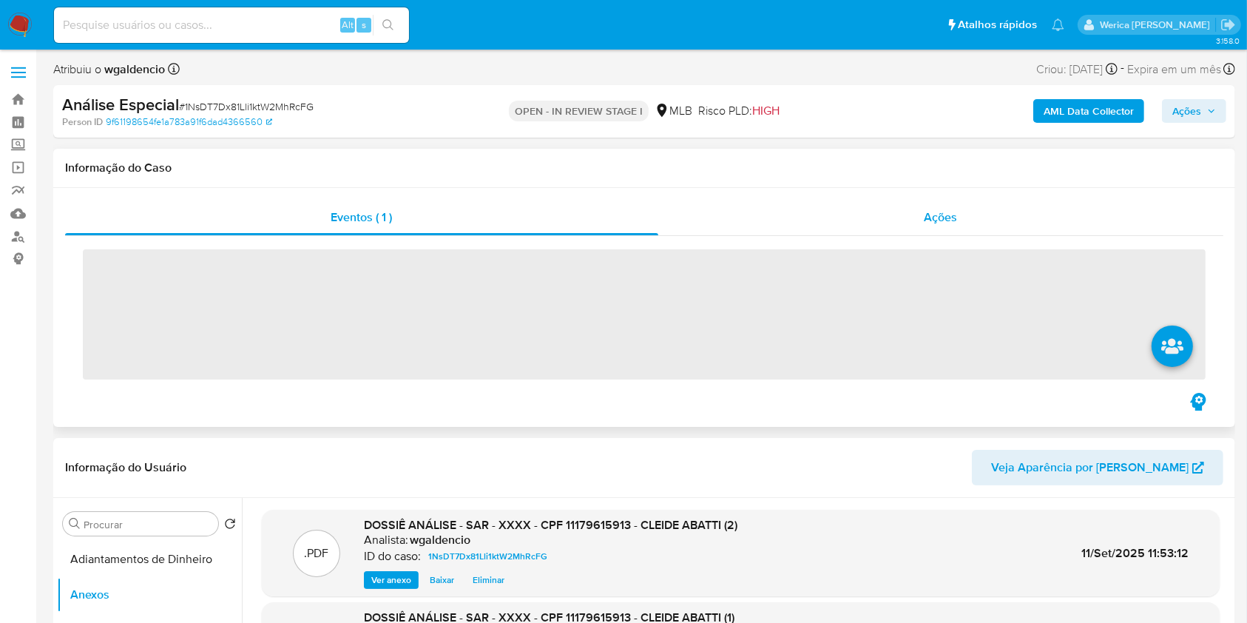
click at [895, 214] on div "Ações" at bounding box center [940, 217] width 565 height 35
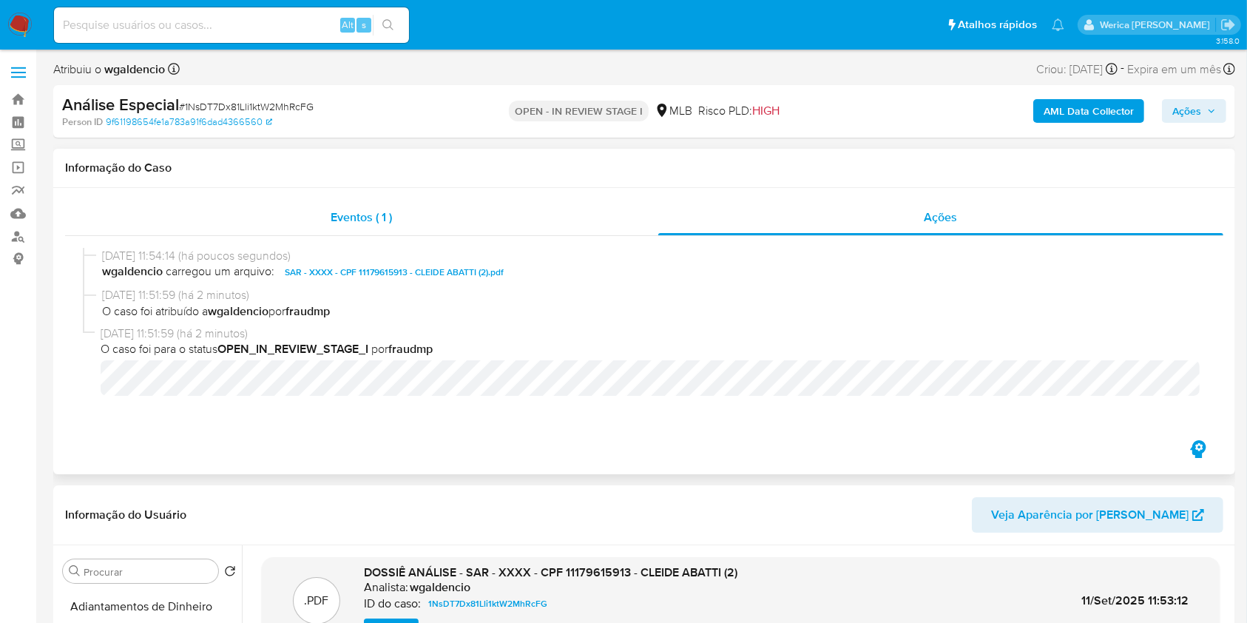
click at [568, 221] on div "Eventos ( 1 )" at bounding box center [361, 217] width 593 height 35
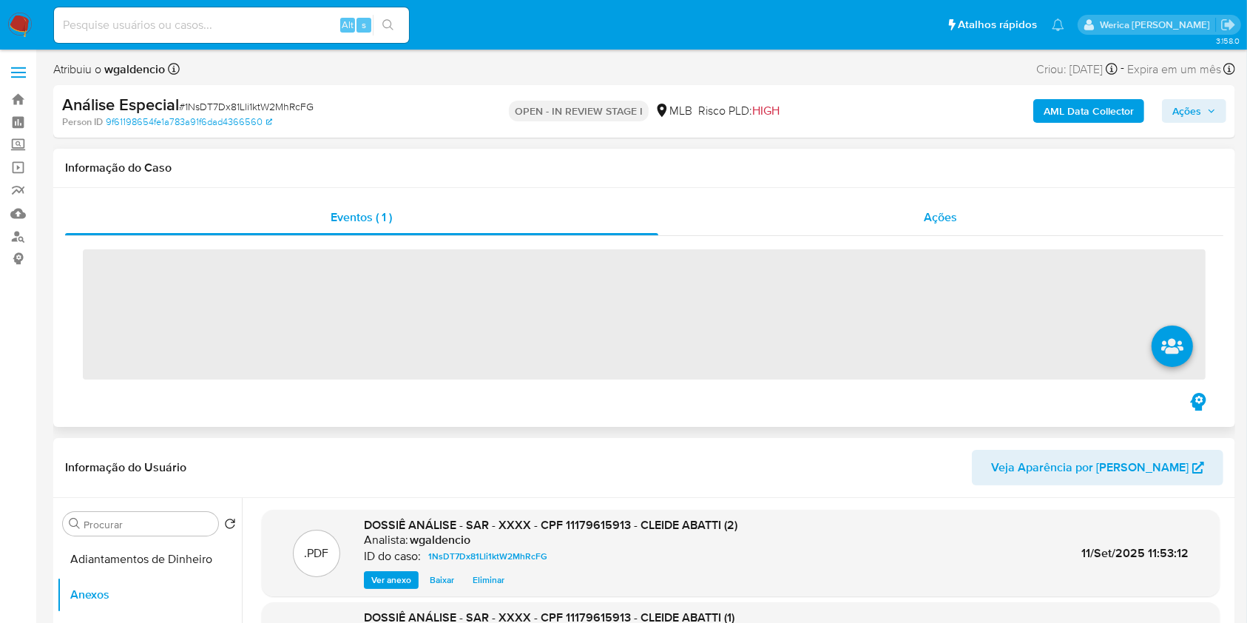
drag, startPoint x: 888, startPoint y: 231, endPoint x: 887, endPoint y: 224, distance: 7.5
click at [887, 228] on div "Ações" at bounding box center [940, 217] width 565 height 35
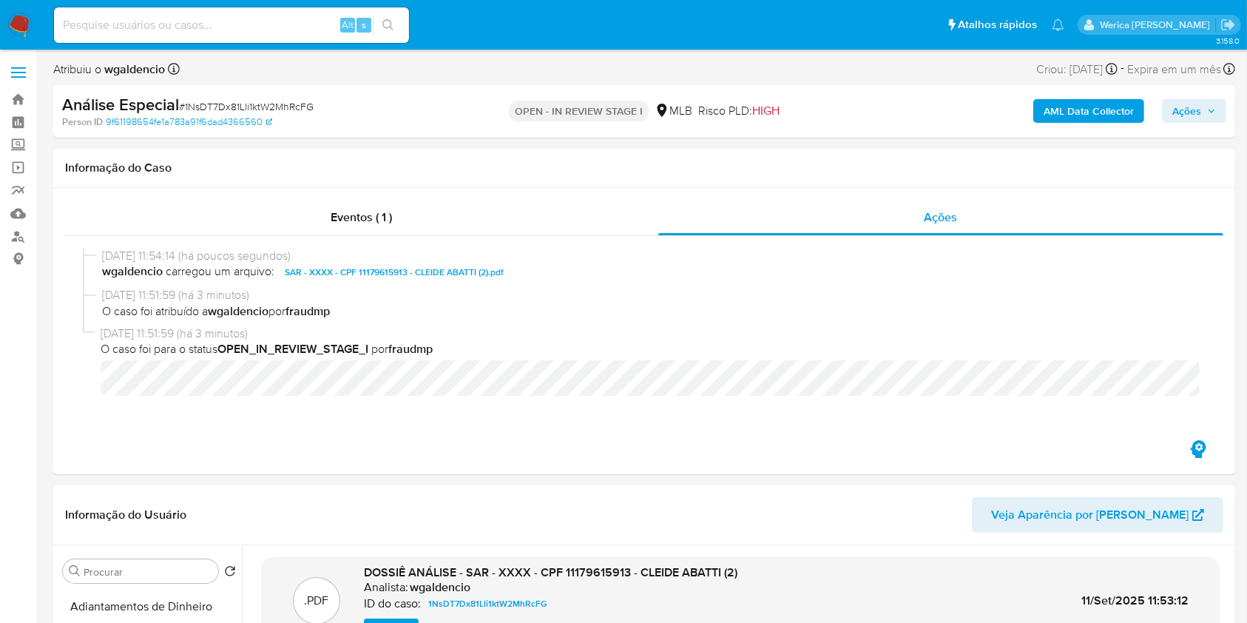
click at [1221, 119] on button "Ações" at bounding box center [1194, 111] width 64 height 24
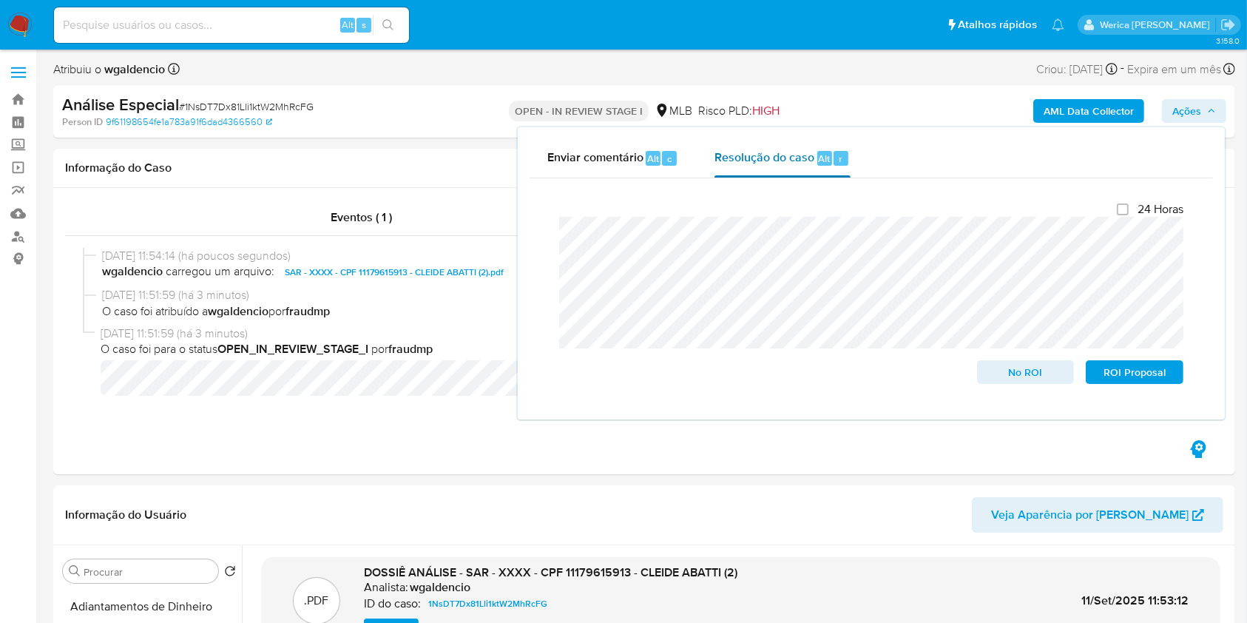
click at [802, 175] on div "Resolução do caso Alt r" at bounding box center [781, 158] width 135 height 38
click at [1015, 368] on span "No ROI" at bounding box center [1025, 372] width 77 height 21
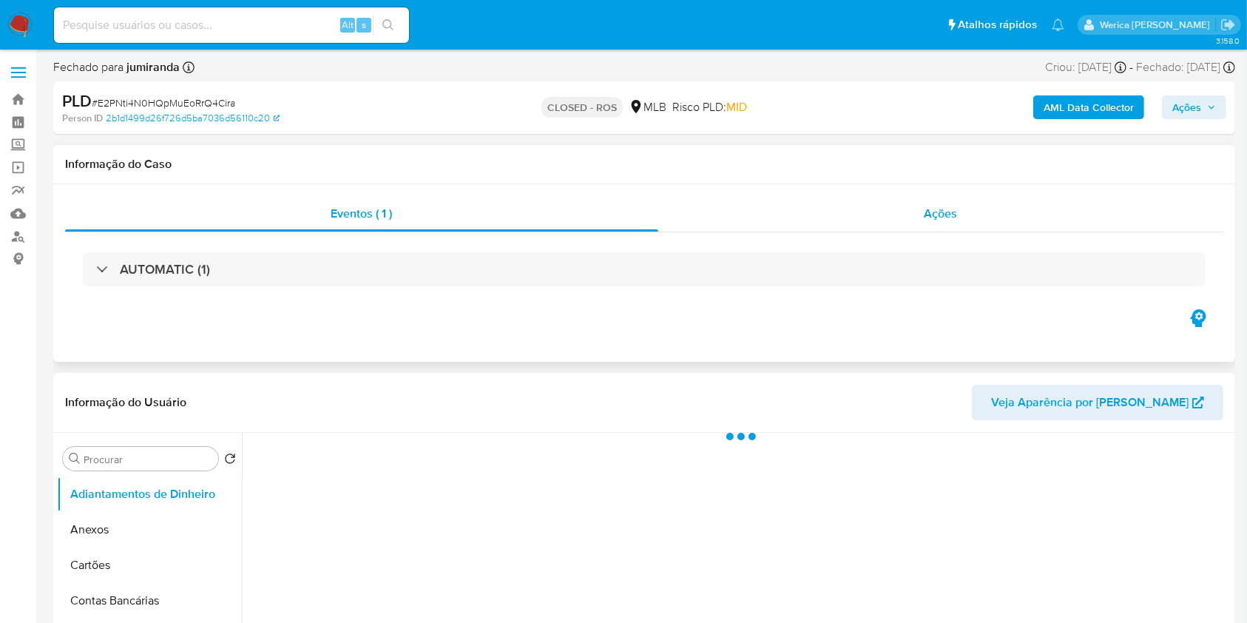
click at [973, 220] on div "Ações" at bounding box center [940, 213] width 565 height 35
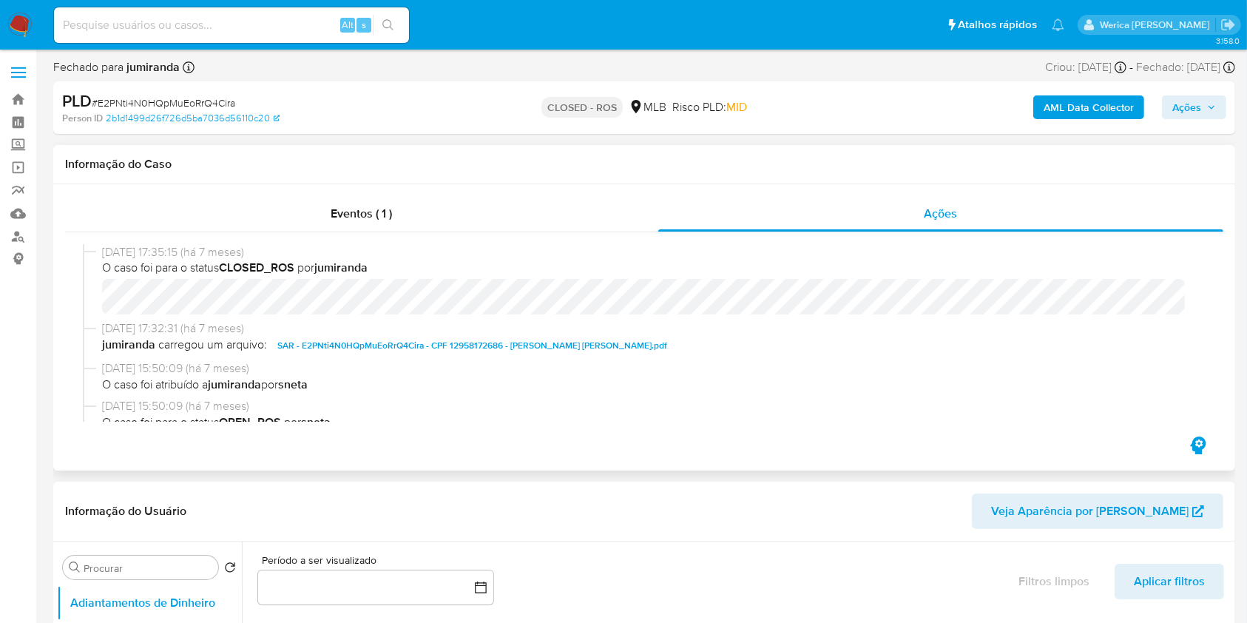
click at [338, 348] on span "SAR - E2PNti4N0HQpMuEoRrQ4Cira - CPF 12958172686 - [PERSON_NAME] [PERSON_NAME].…" at bounding box center [472, 345] width 390 height 18
select select "10"
